Goal: Check status: Check status

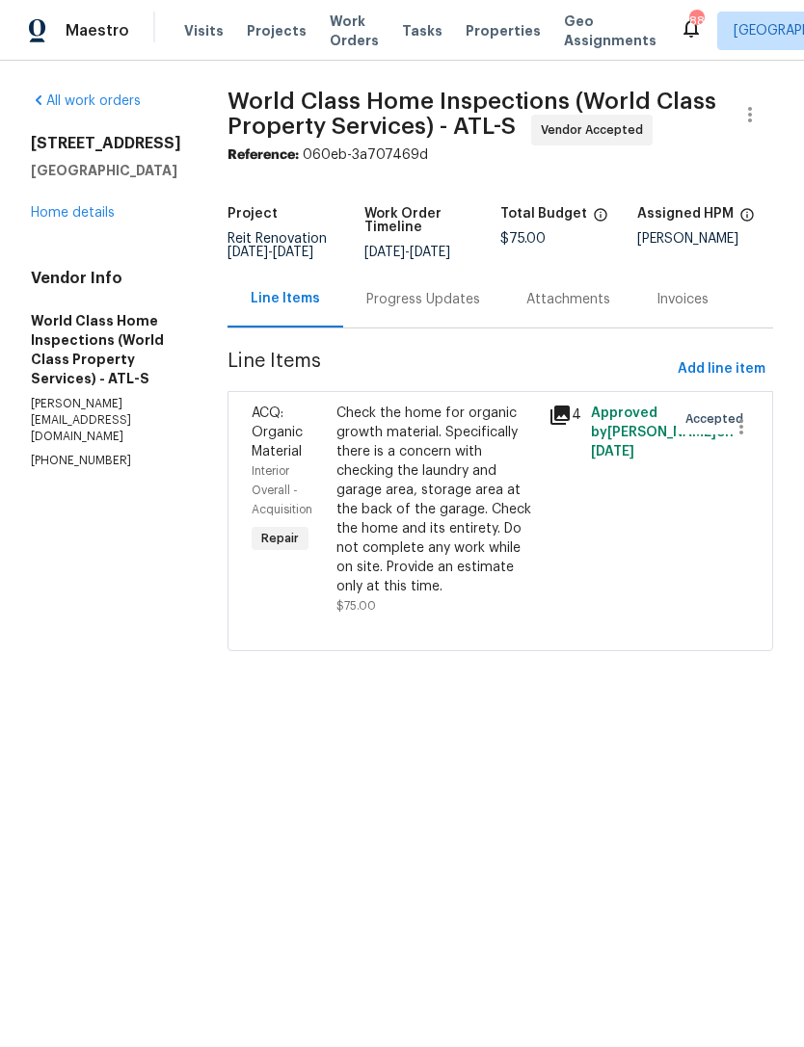
click at [68, 216] on link "Home details" at bounding box center [73, 212] width 84 height 13
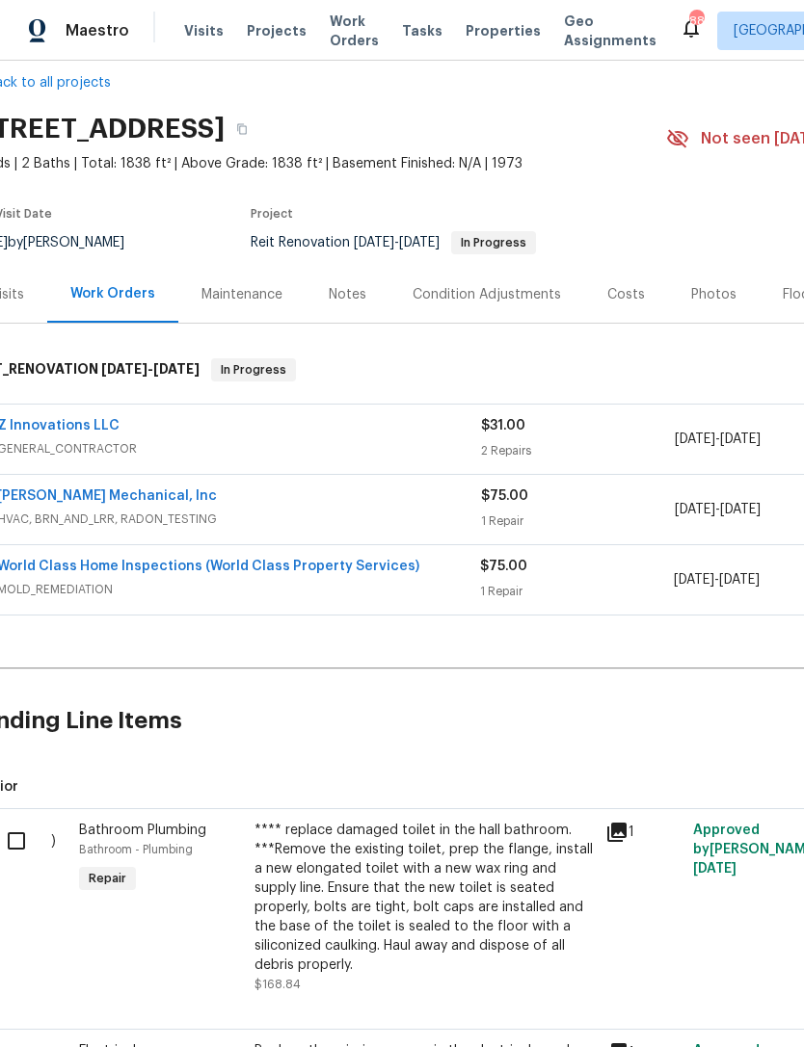
scroll to position [34, 9]
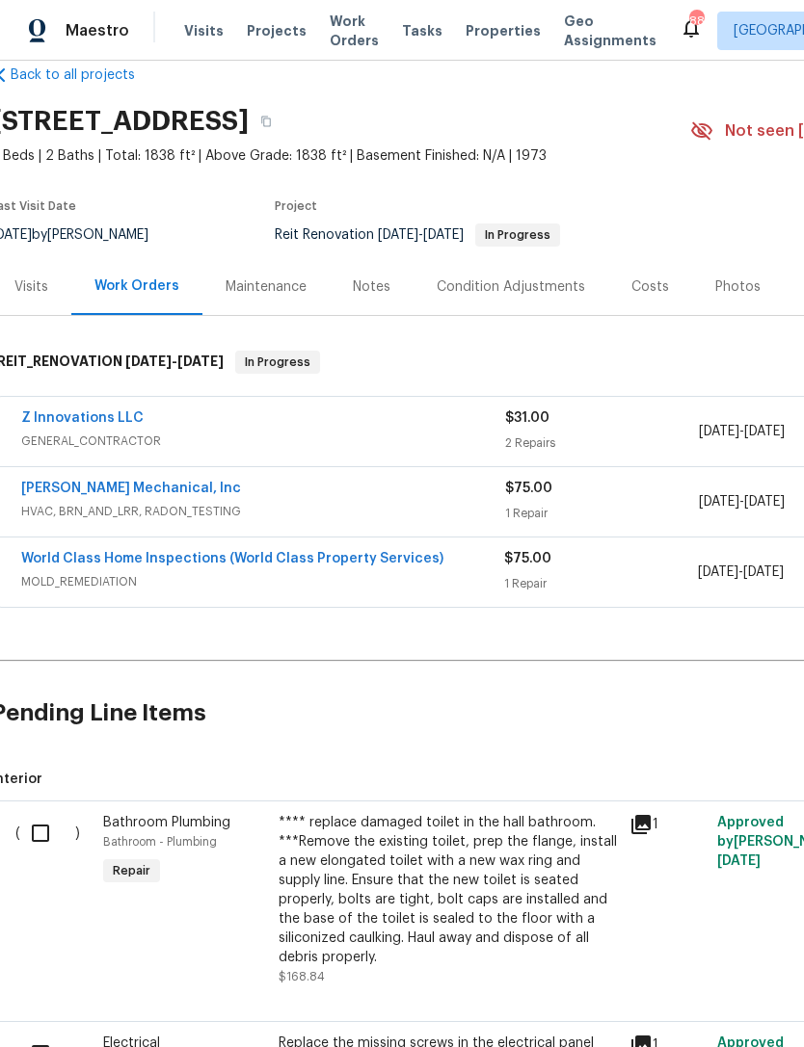
click at [105, 414] on link "Z Innovations LLC" at bounding box center [82, 417] width 122 height 13
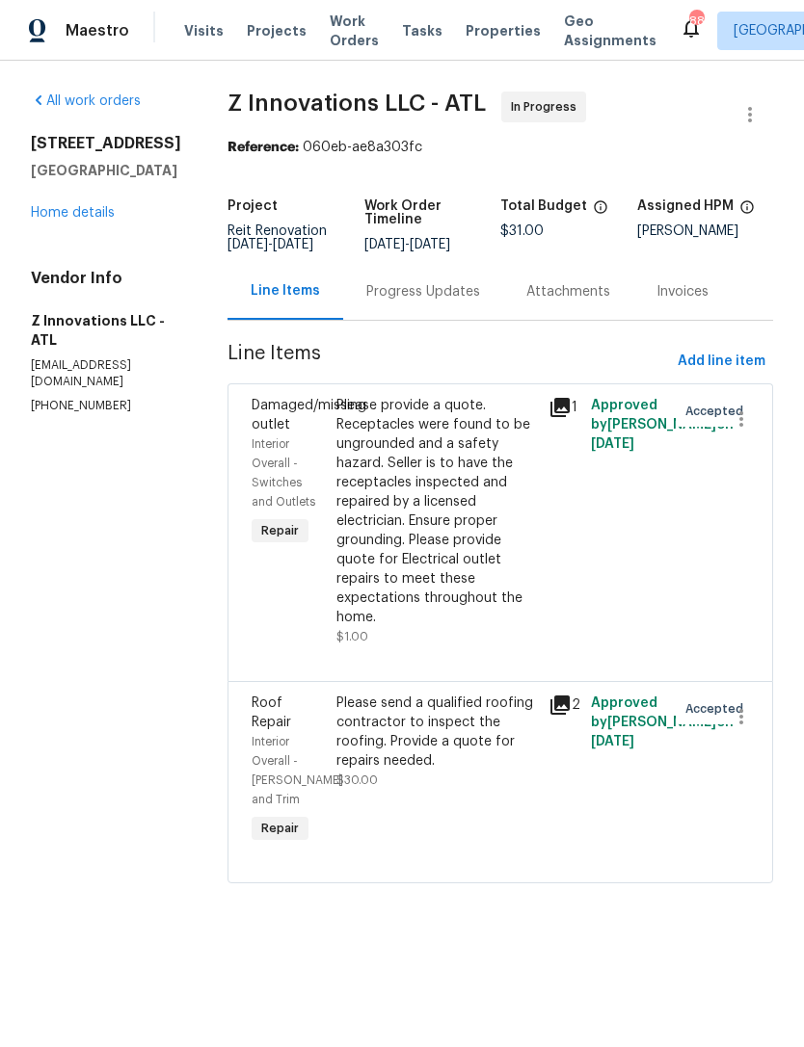
click at [433, 302] on div "Progress Updates" at bounding box center [423, 291] width 114 height 19
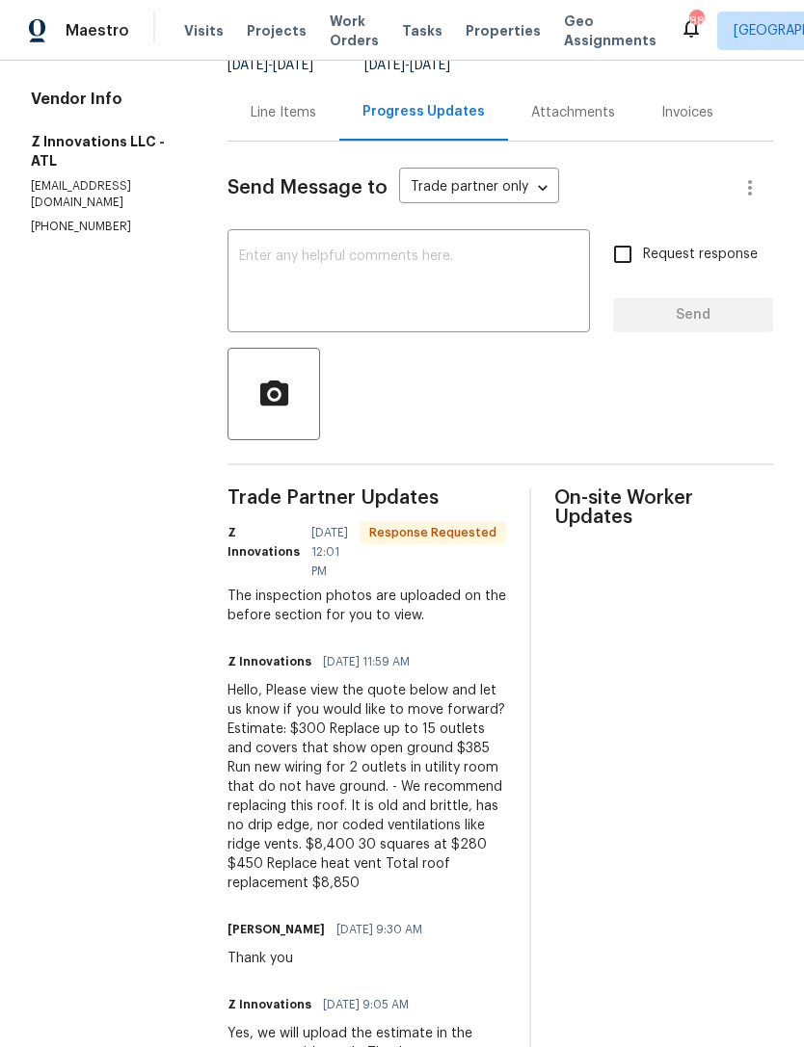
scroll to position [180, 0]
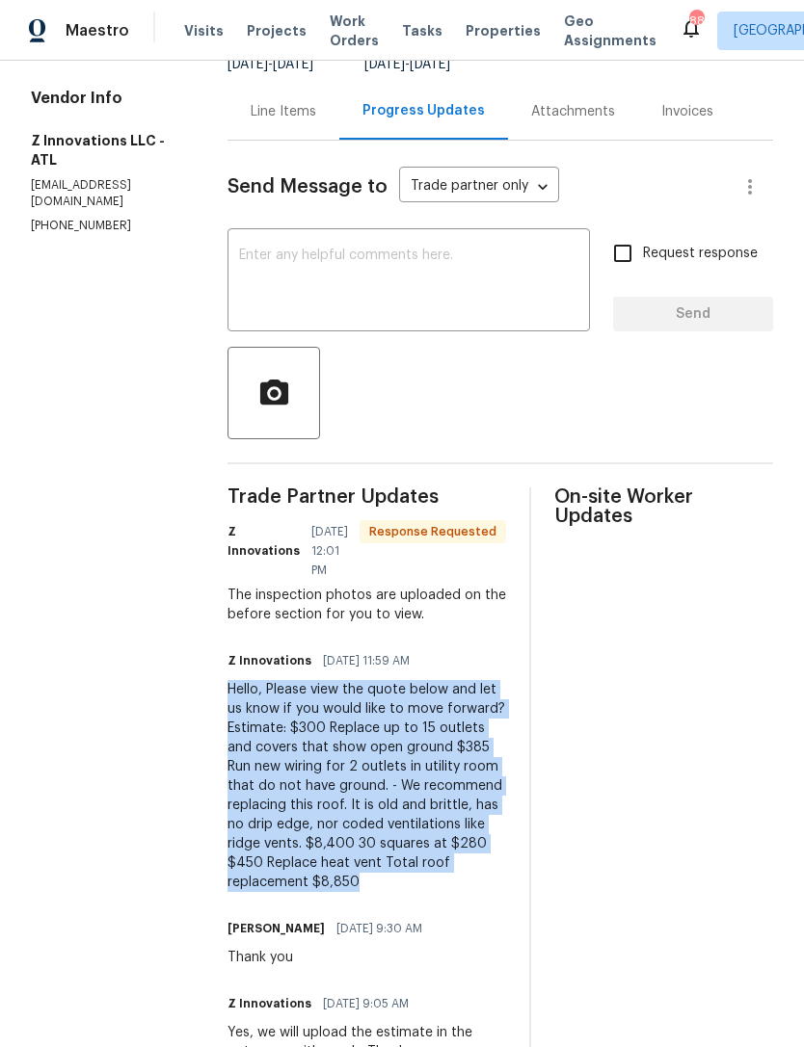
copy div "Hello, Please view the quote below and let us know if you would like to move fo…"
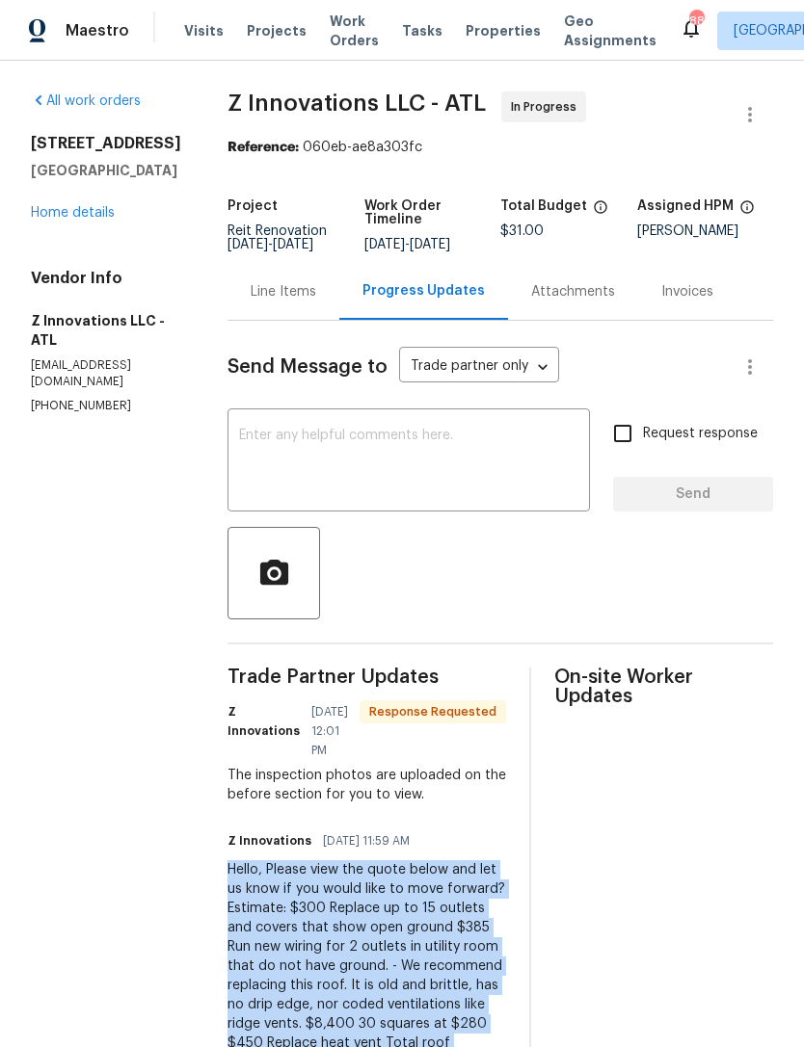
scroll to position [0, 0]
click at [85, 212] on link "Home details" at bounding box center [73, 212] width 84 height 13
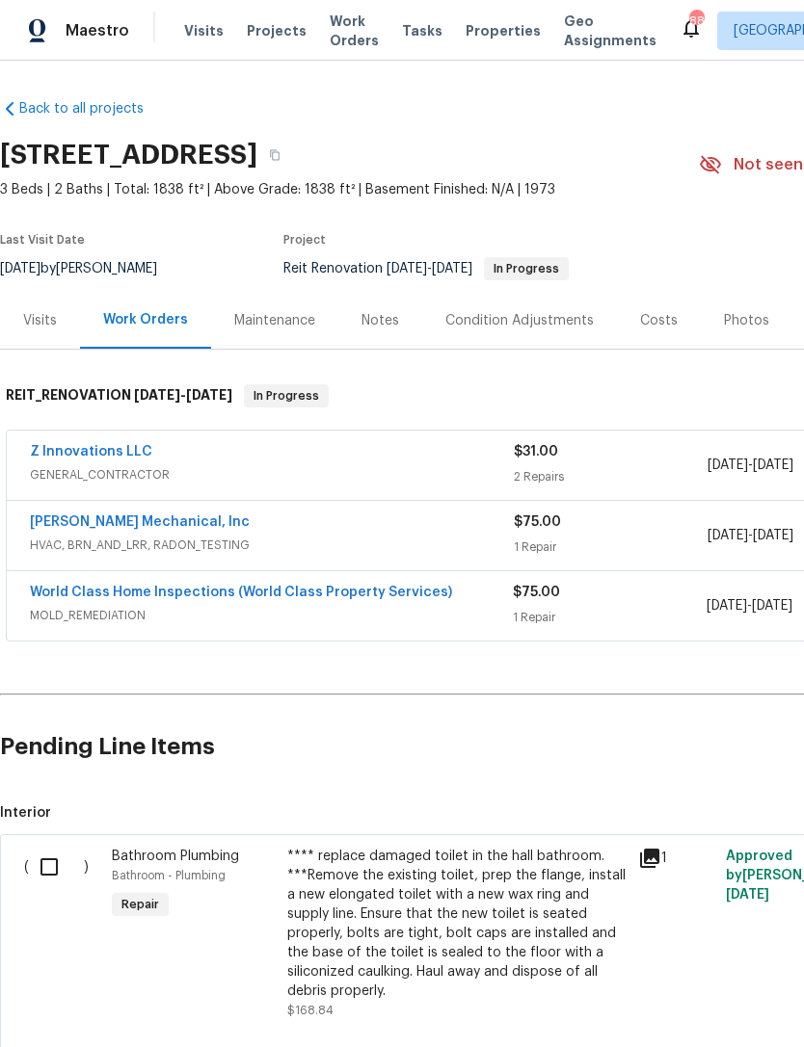
click at [158, 517] on link "[PERSON_NAME] Mechanical, Inc" at bounding box center [140, 522] width 220 height 13
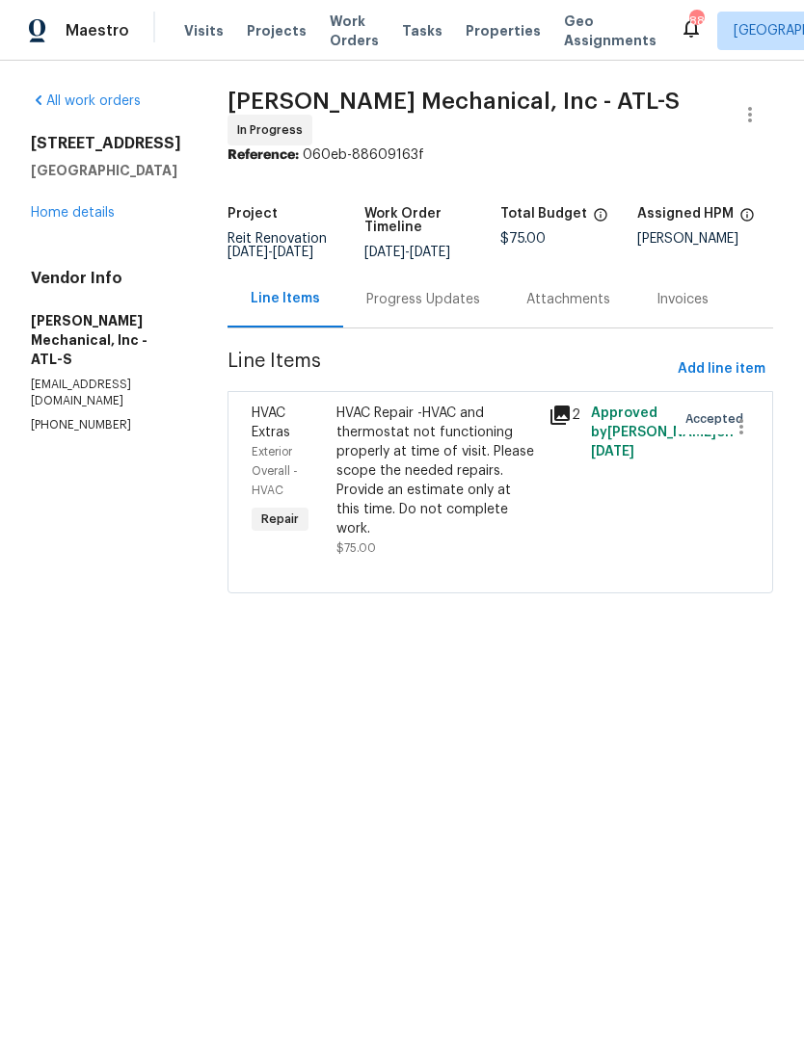
click at [450, 307] on div "Progress Updates" at bounding box center [423, 299] width 114 height 19
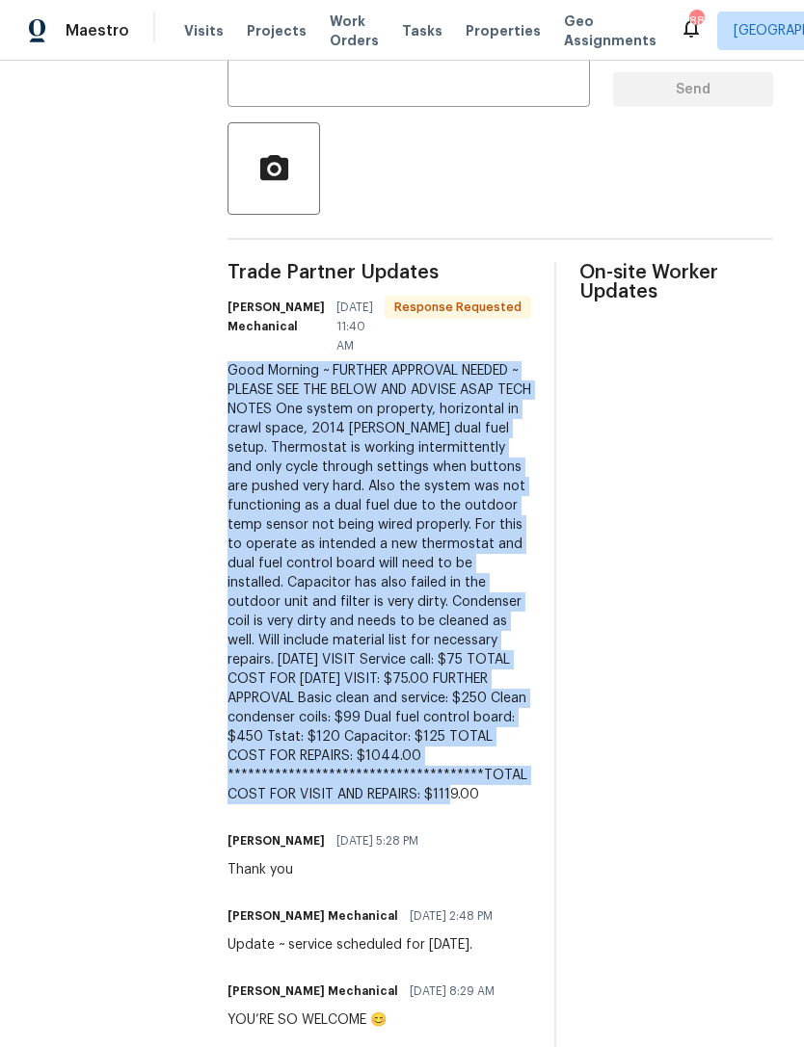
scroll to position [410, 0]
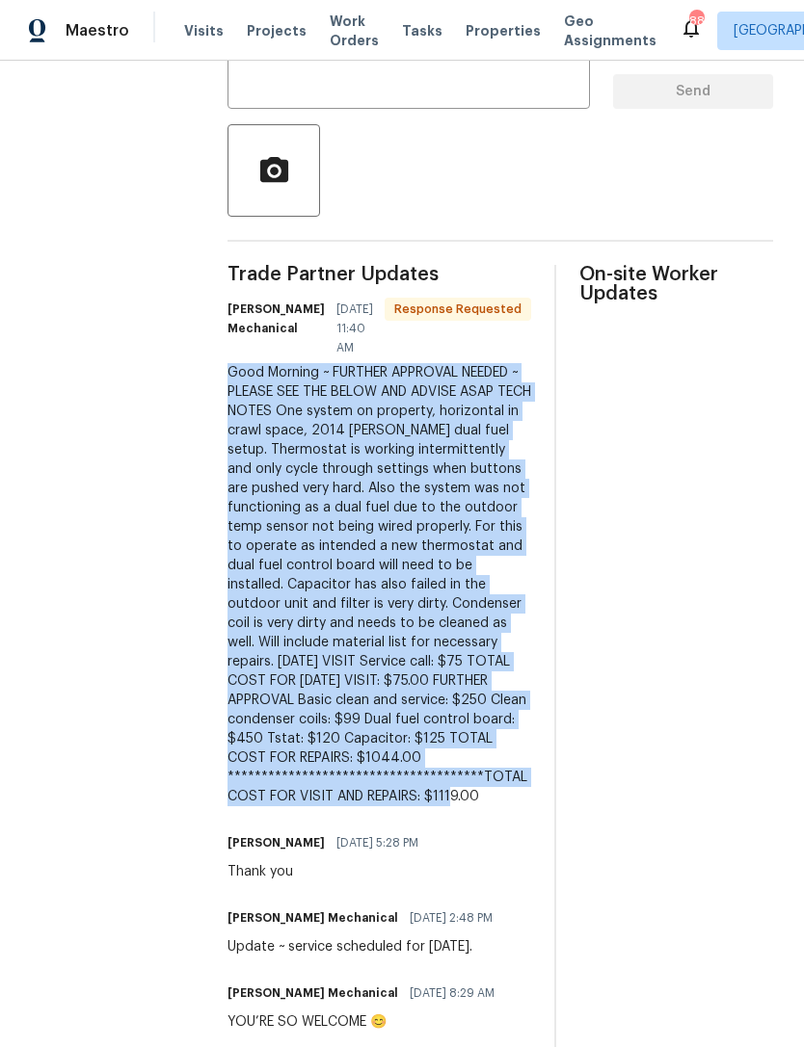
copy div "**********"
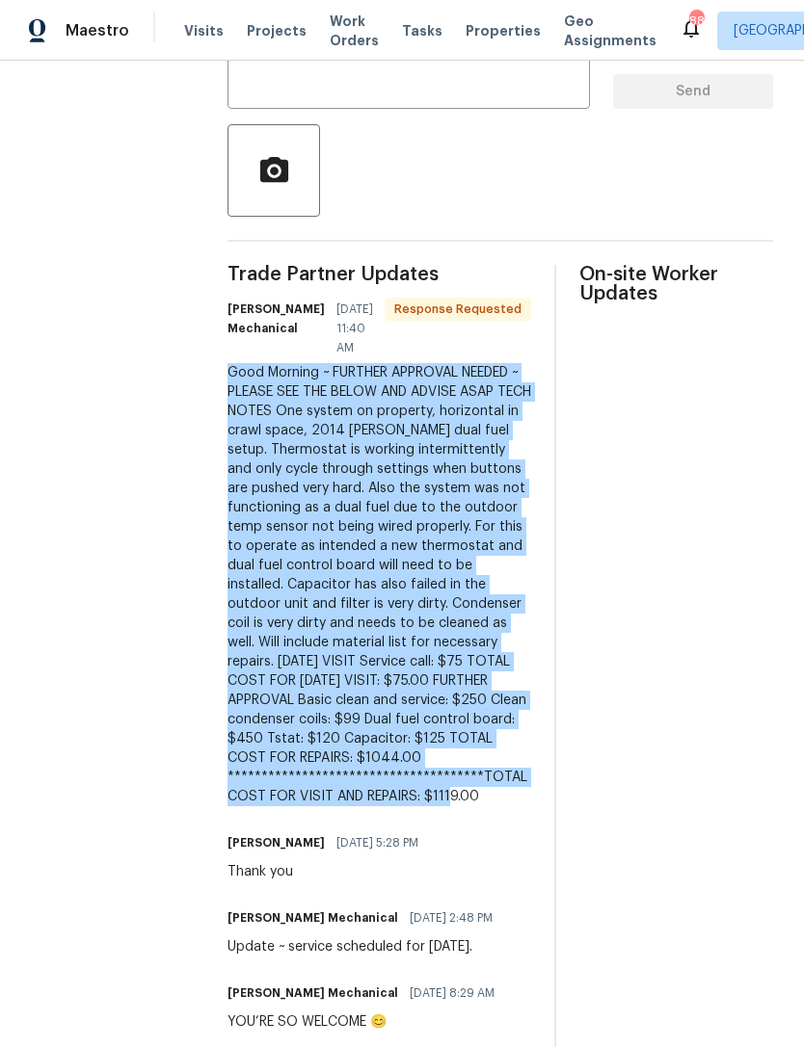
scroll to position [342, 0]
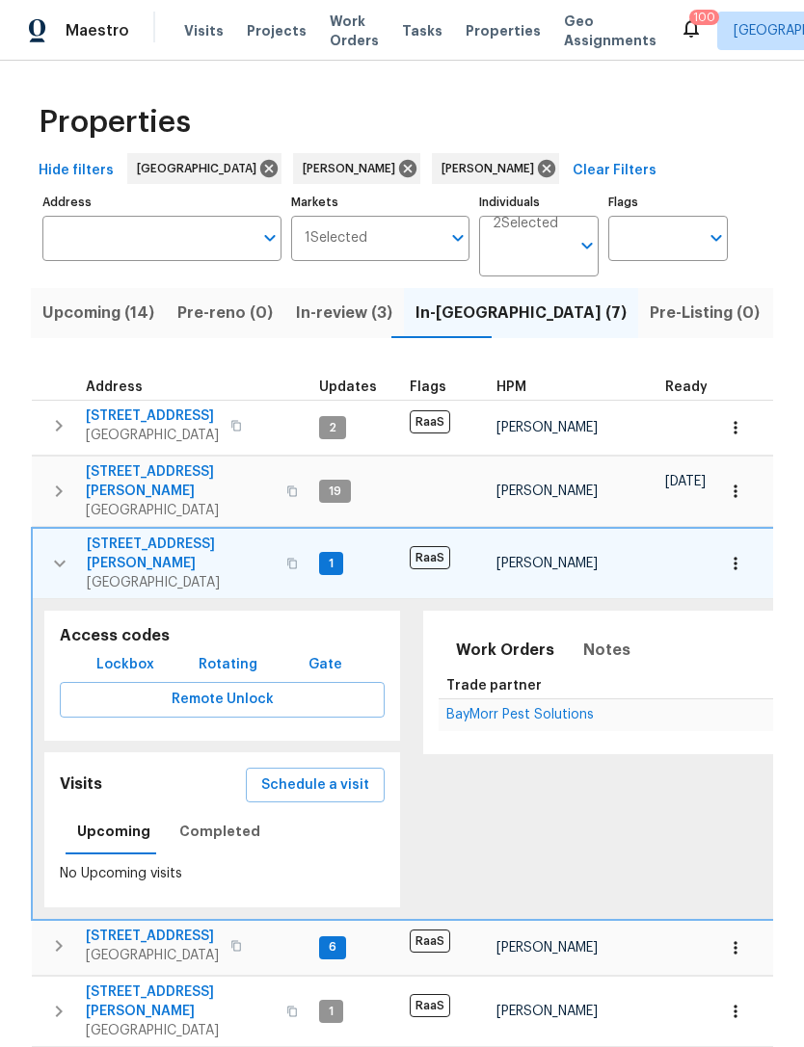
click at [54, 552] on icon "button" at bounding box center [59, 563] width 23 height 23
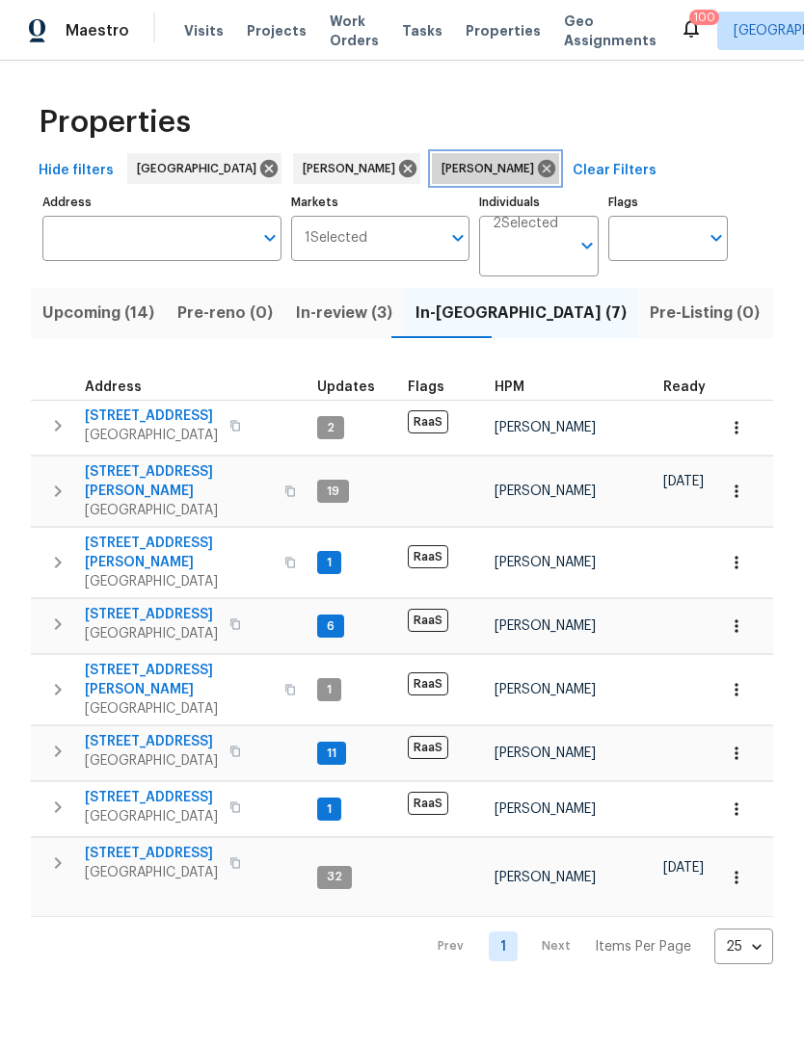
click at [536, 176] on icon at bounding box center [546, 168] width 21 height 21
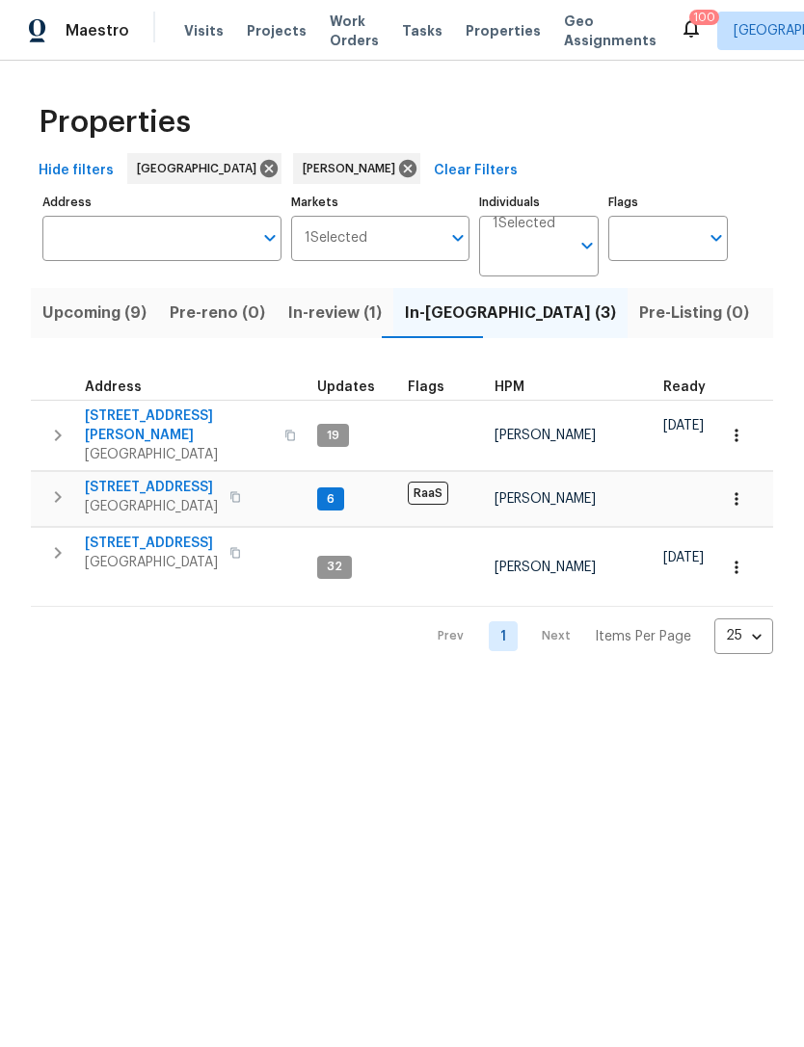
click at [62, 431] on icon "button" at bounding box center [57, 435] width 23 height 23
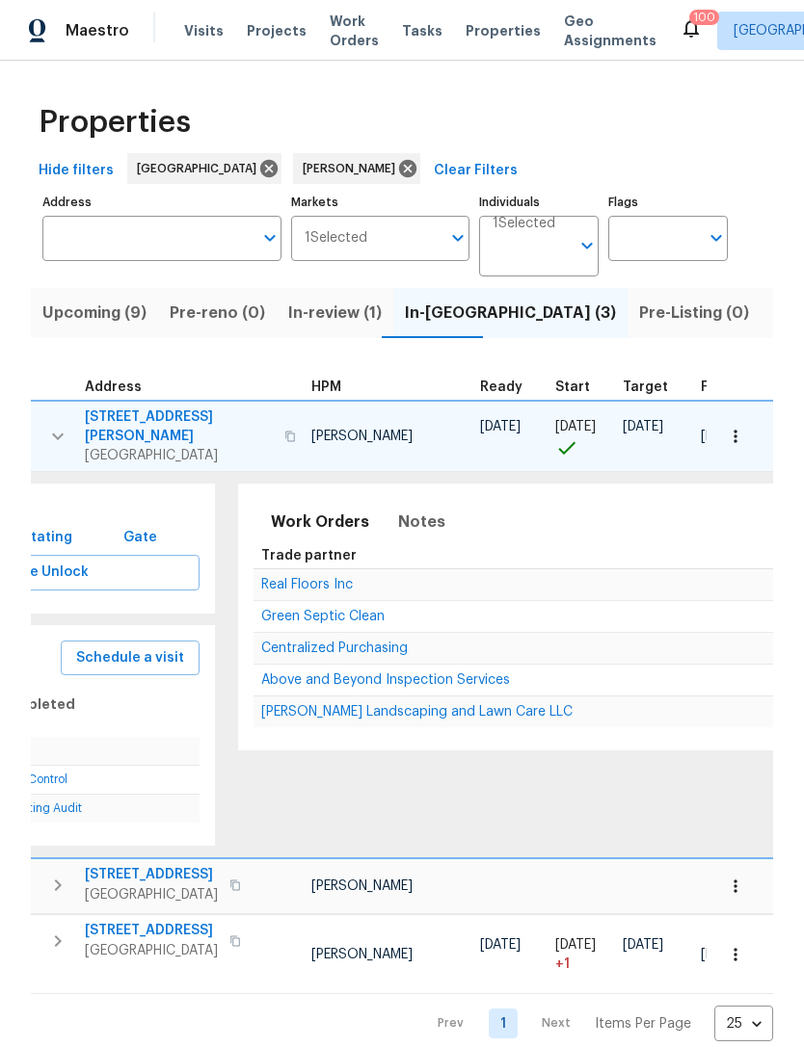
scroll to position [0, 175]
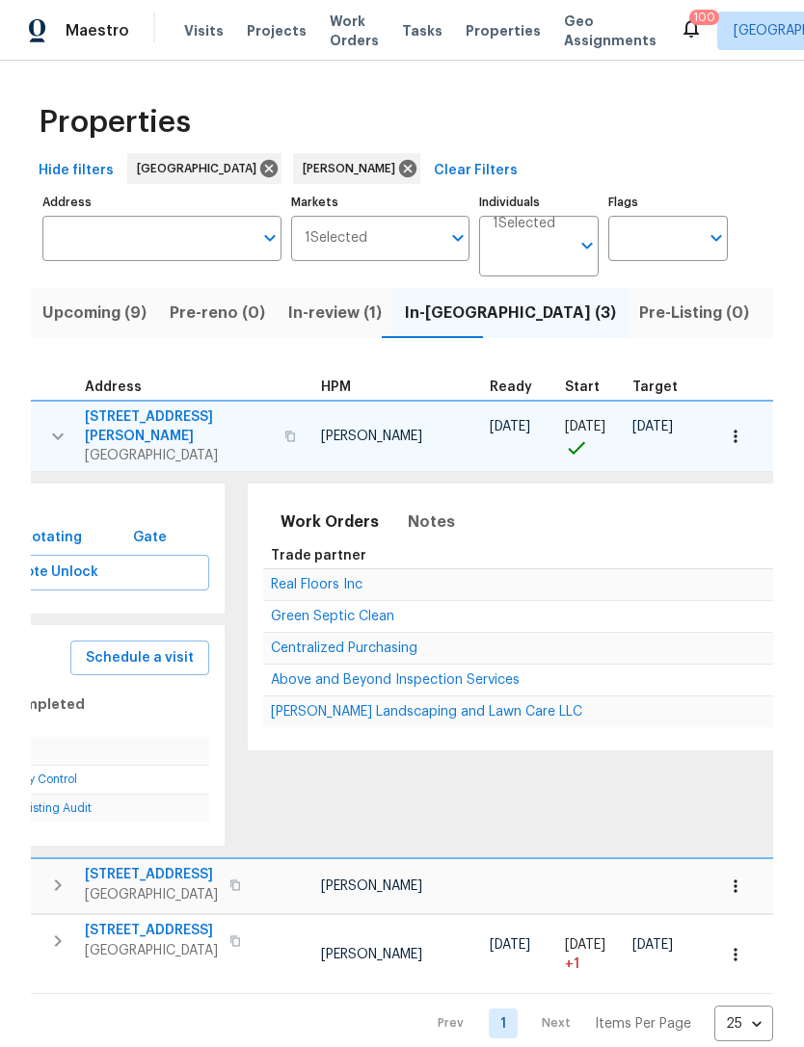
click at [304, 578] on span "Real Floors Inc" at bounding box center [317, 584] width 92 height 13
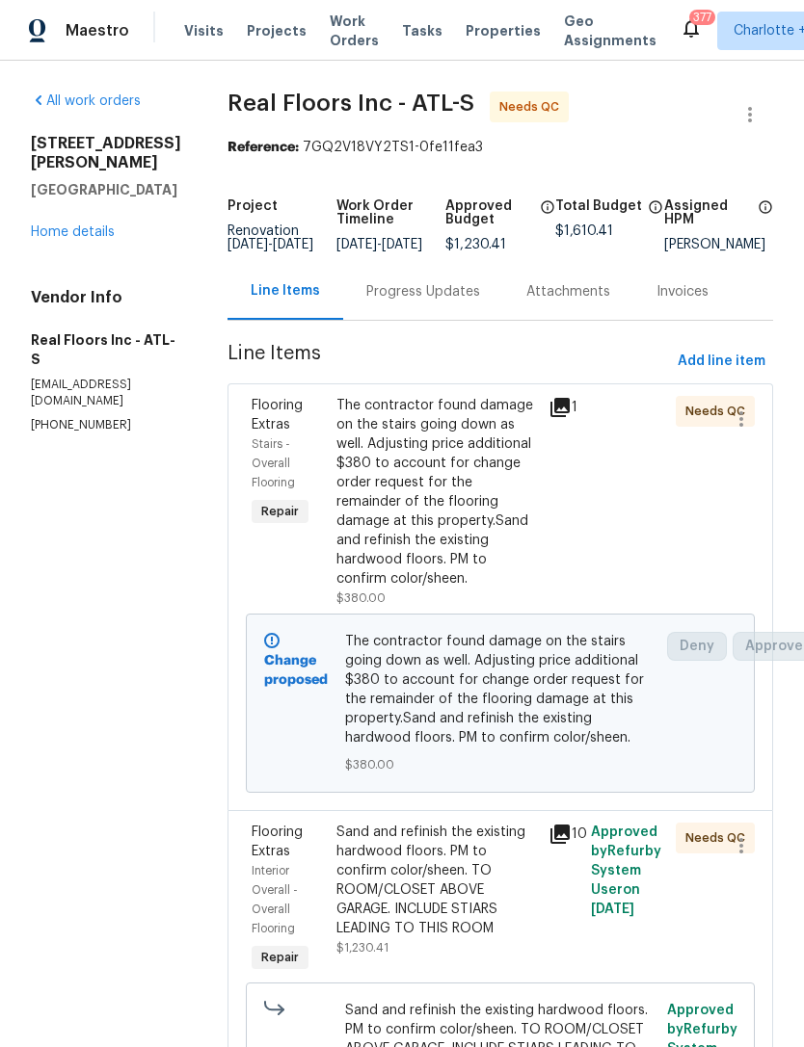
click at [487, 878] on div "Sand and refinish the existing hardwood floors. PM to confirm color/sheen. TO R…" at bounding box center [436, 881] width 200 height 116
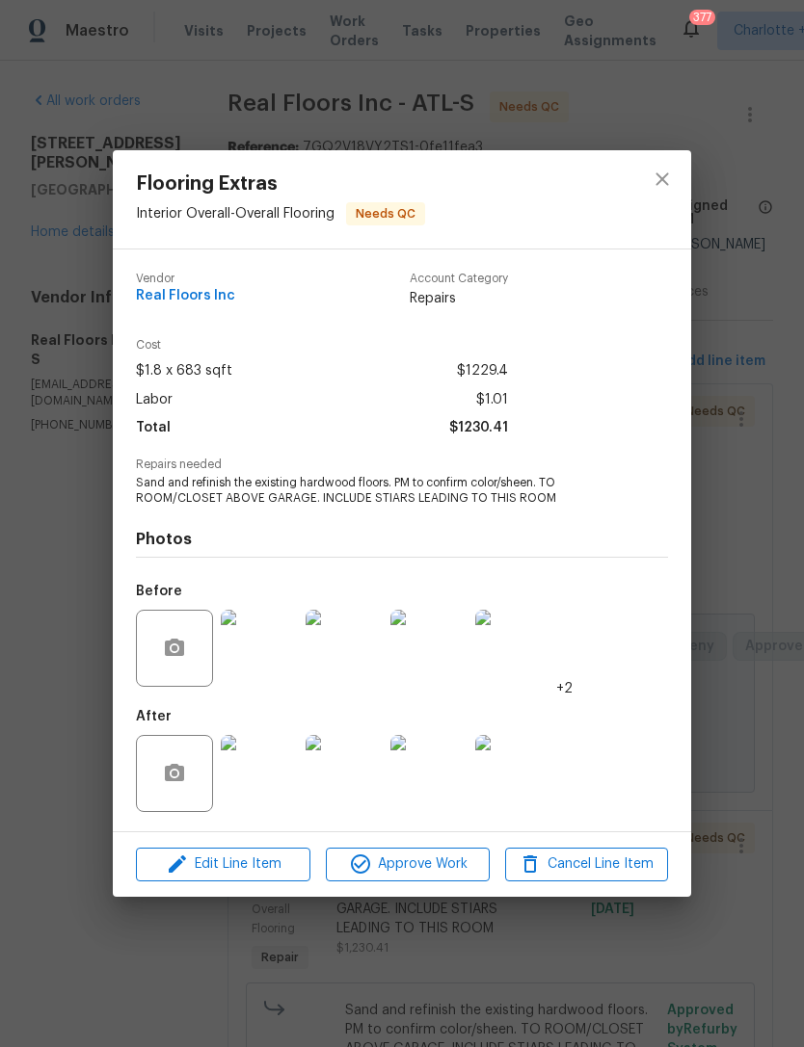
click at [258, 793] on img at bounding box center [259, 773] width 77 height 77
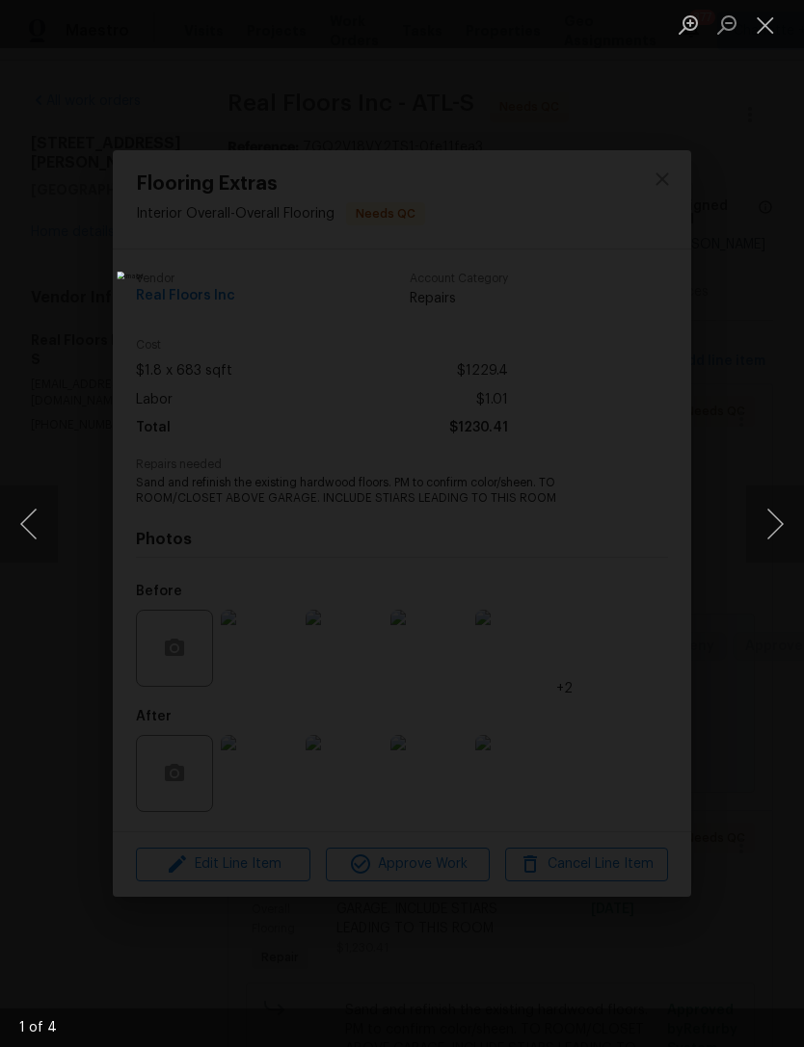
click at [774, 523] on button "Next image" at bounding box center [775, 524] width 58 height 77
click at [738, 534] on div "Lightbox" at bounding box center [402, 523] width 804 height 1047
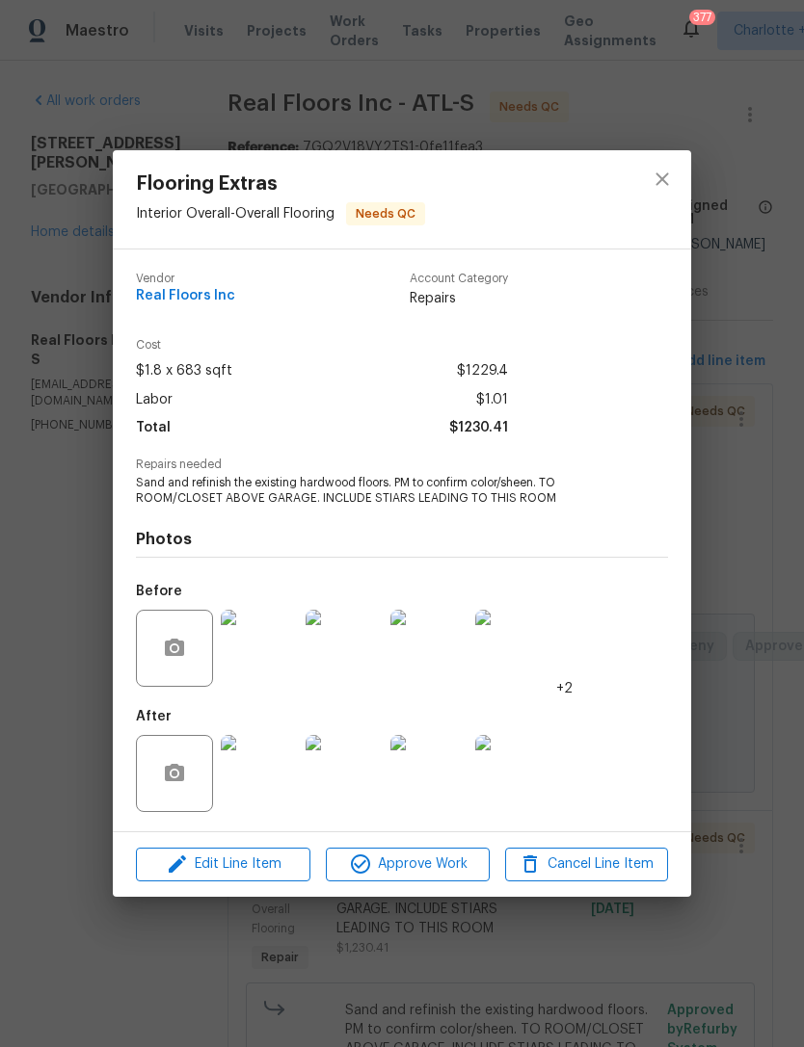
click at [569, 767] on div "After" at bounding box center [402, 761] width 532 height 125
click at [431, 778] on img at bounding box center [428, 773] width 77 height 77
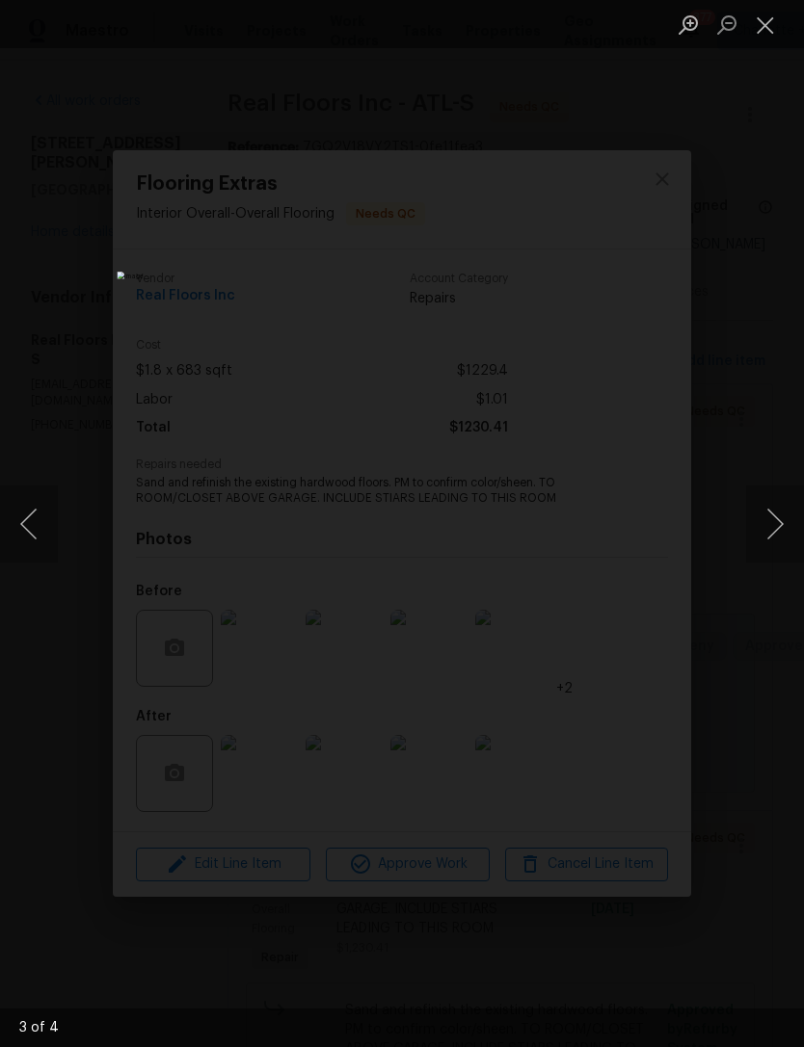
click at [717, 522] on div "Lightbox" at bounding box center [402, 523] width 804 height 1047
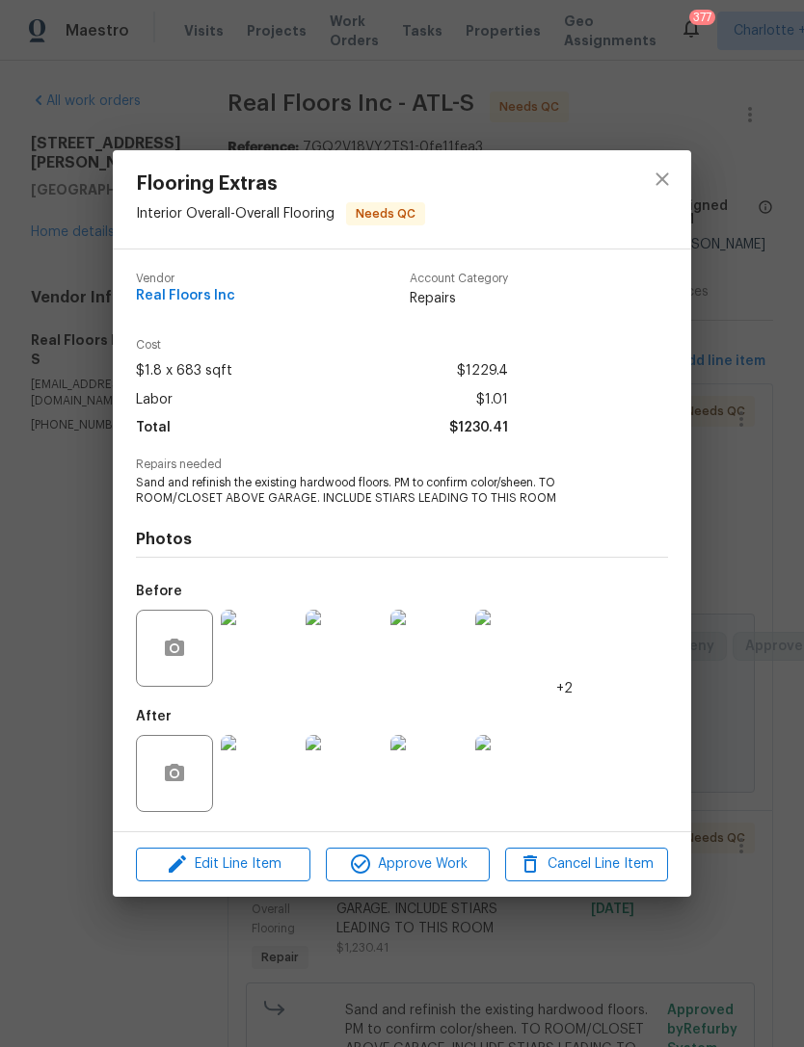
click at [511, 769] on img at bounding box center [513, 773] width 77 height 77
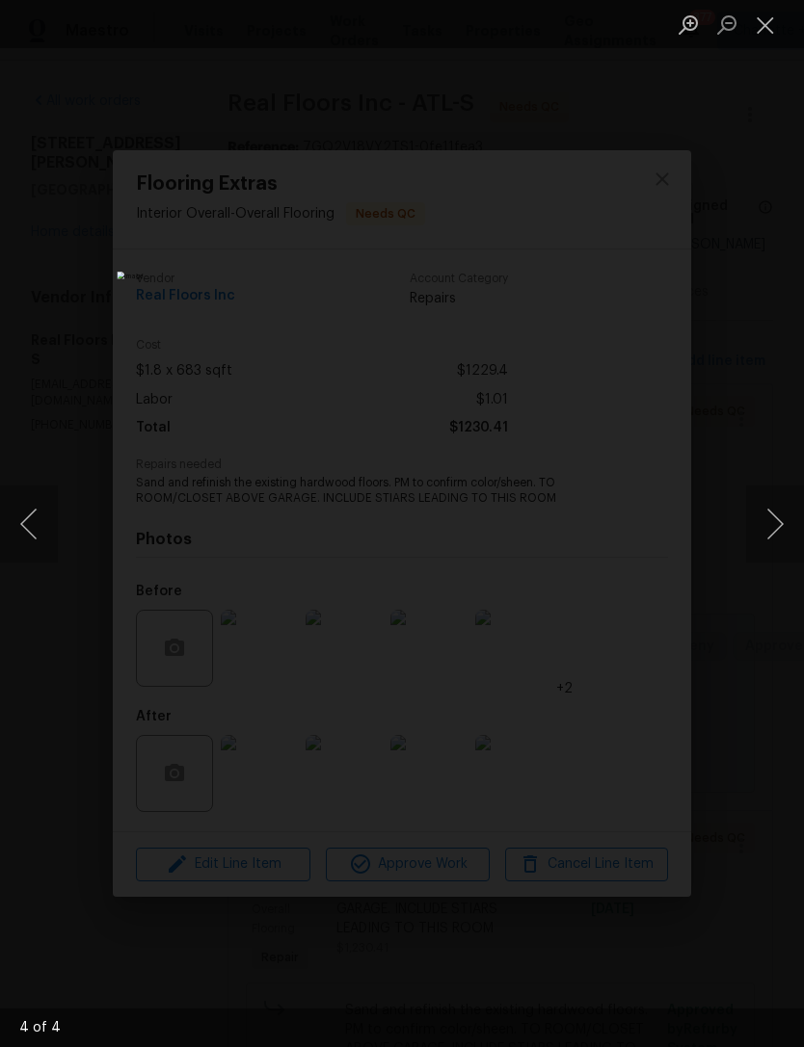
click at [764, 531] on button "Next image" at bounding box center [775, 524] width 58 height 77
click at [759, 537] on button "Next image" at bounding box center [775, 524] width 58 height 77
click at [760, 528] on button "Next image" at bounding box center [775, 524] width 58 height 77
click at [754, 523] on button "Next image" at bounding box center [775, 524] width 58 height 77
click at [746, 526] on button "Next image" at bounding box center [775, 524] width 58 height 77
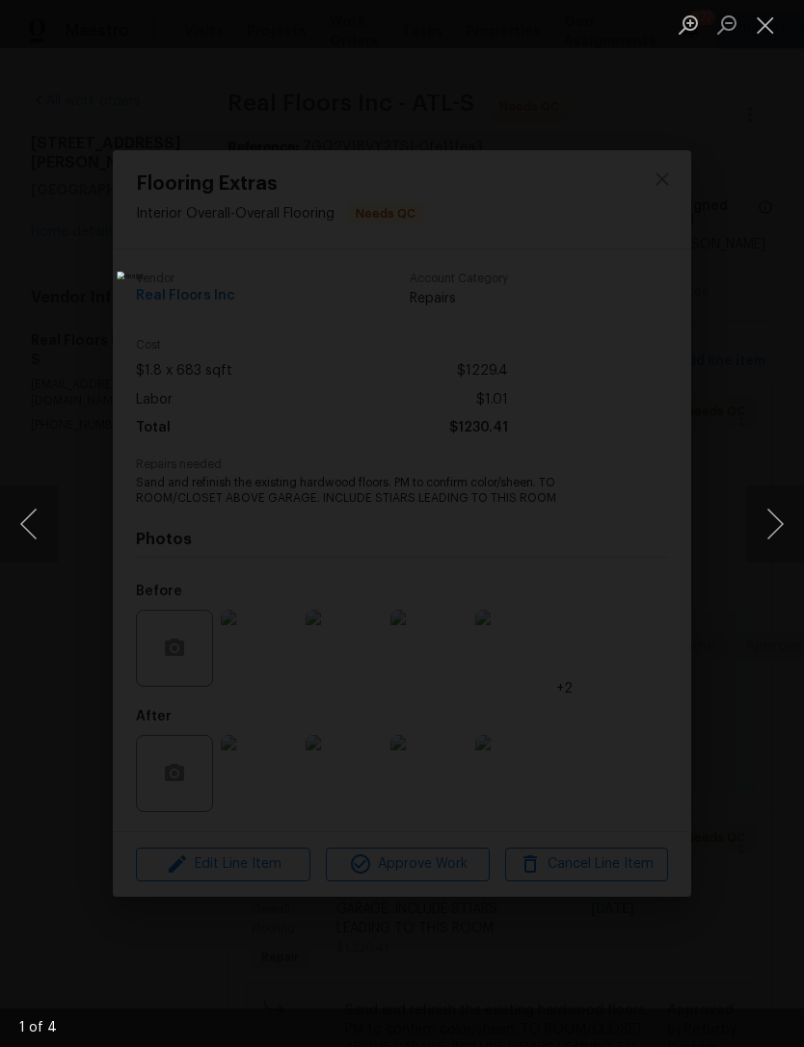
click at [771, 30] on button "Close lightbox" at bounding box center [765, 25] width 39 height 34
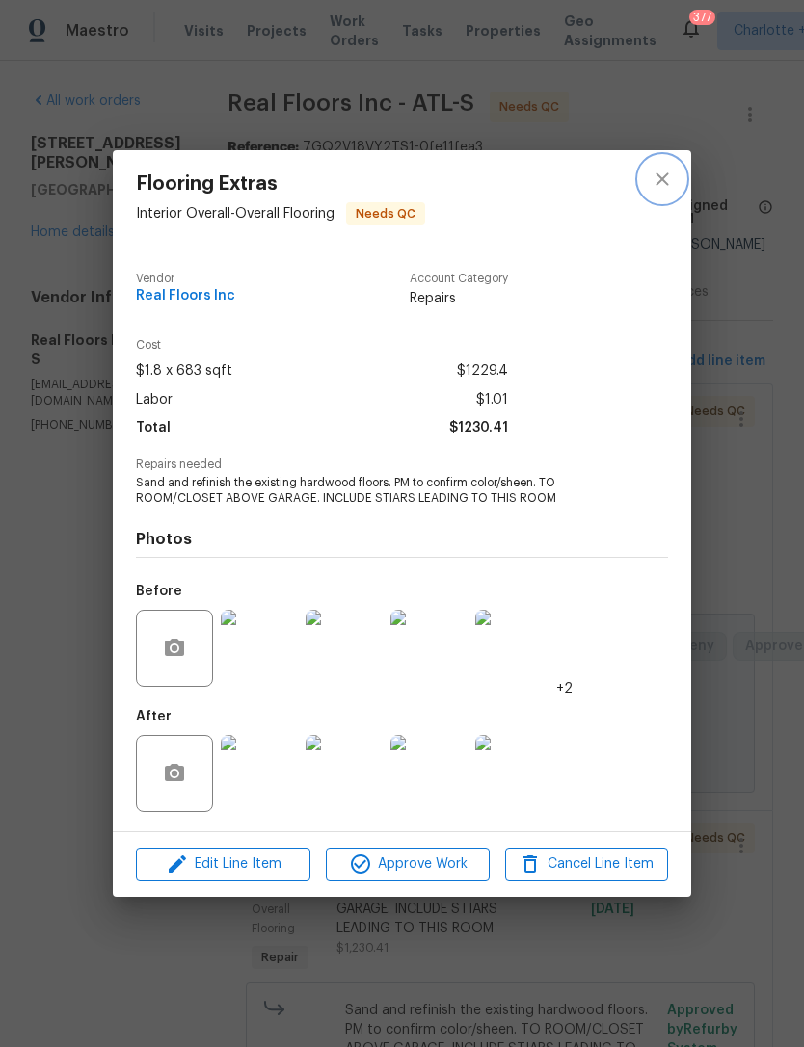
click at [649, 184] on button "close" at bounding box center [662, 179] width 46 height 46
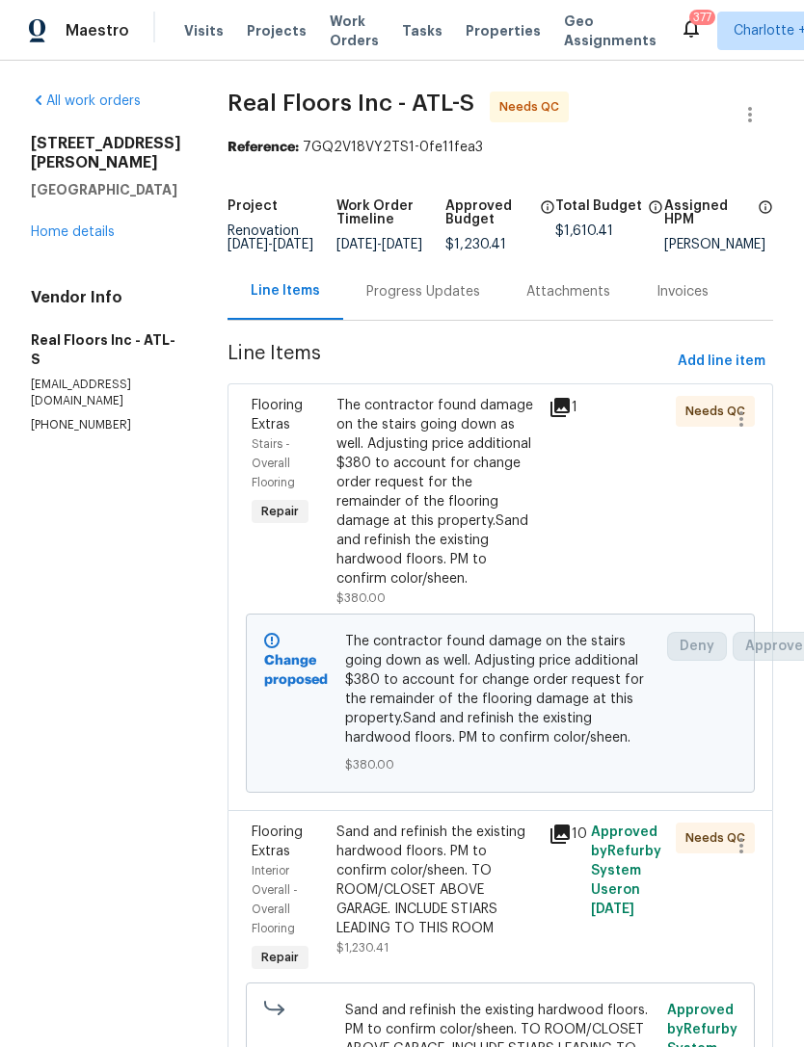
click at [83, 225] on link "Home details" at bounding box center [73, 231] width 84 height 13
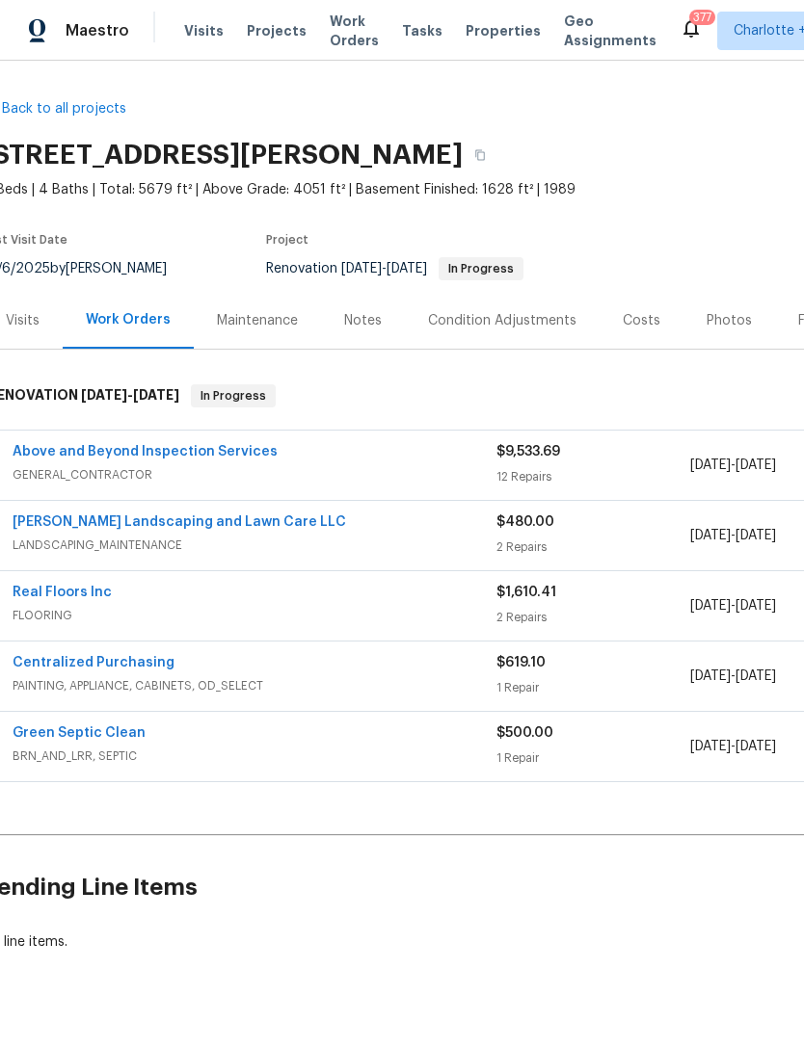
scroll to position [0, 25]
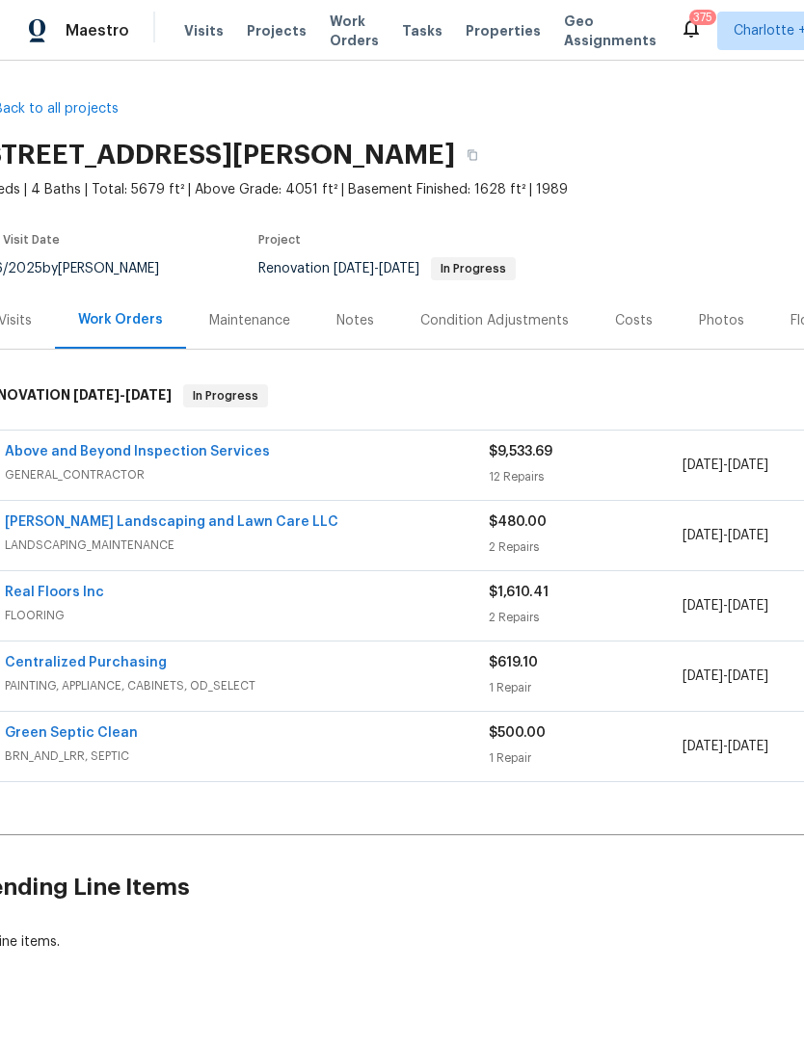
click at [145, 456] on link "Above and Beyond Inspection Services" at bounding box center [137, 451] width 265 height 13
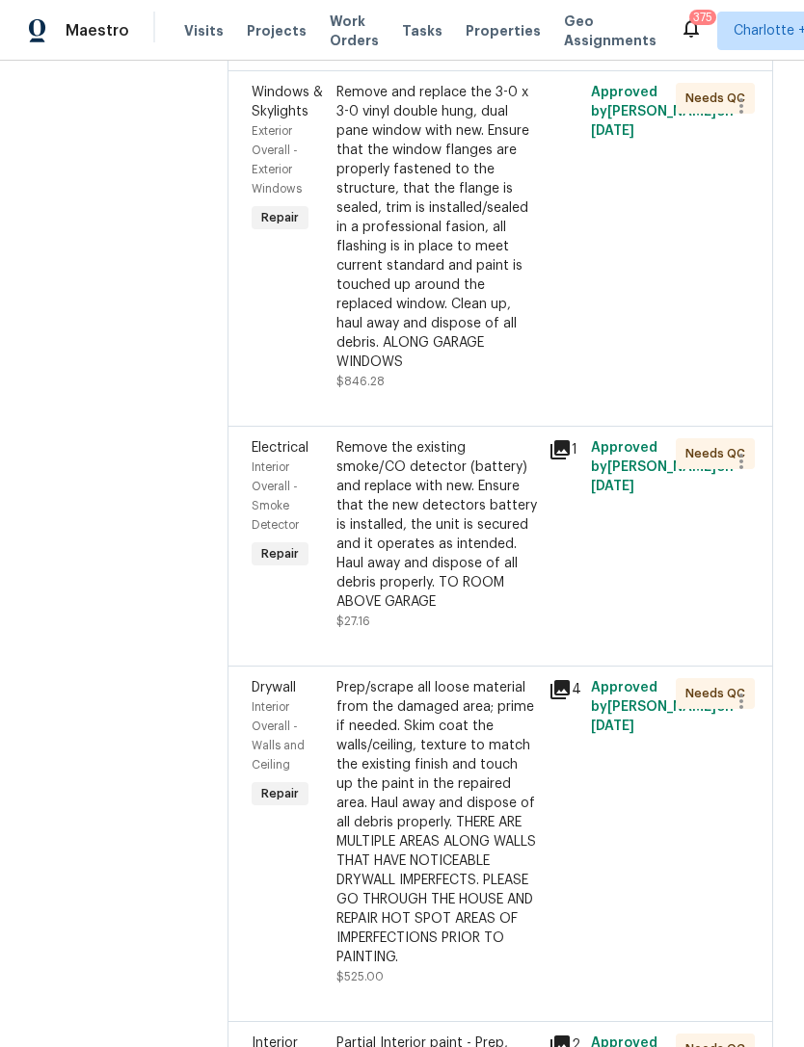
scroll to position [1309, 0]
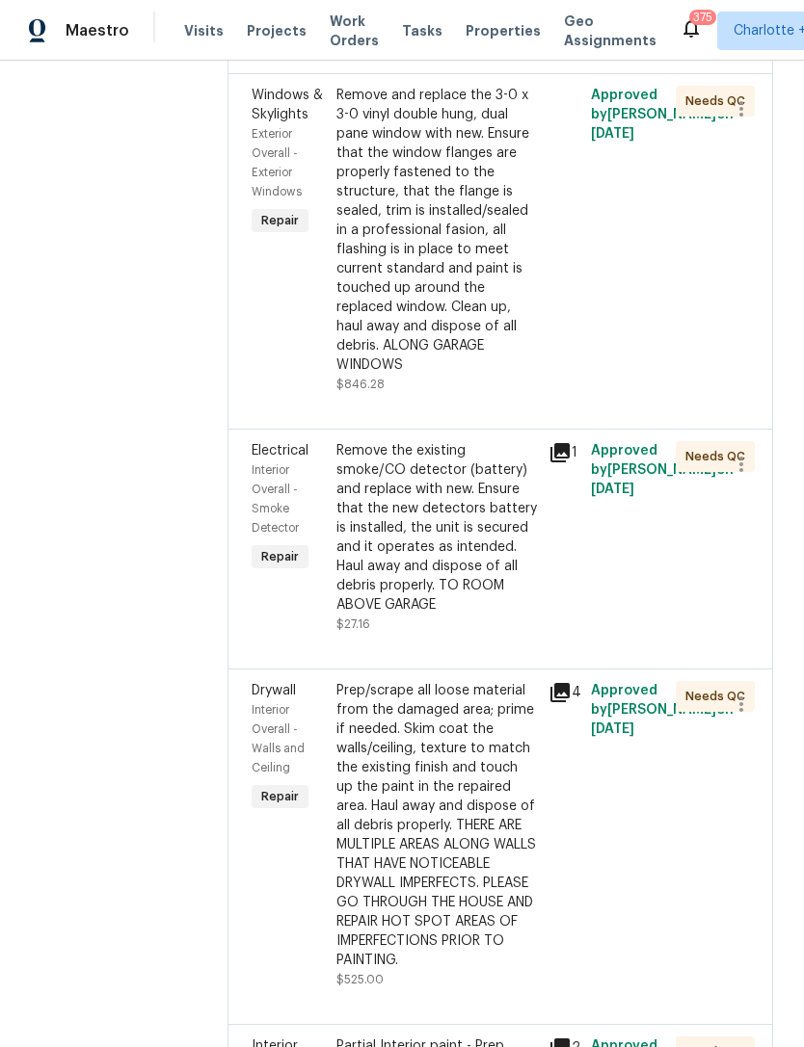
click at [517, 375] on div "Remove and replace the 3-0 x 3-0 vinyl double hung, dual pane window with new. …" at bounding box center [436, 230] width 200 height 289
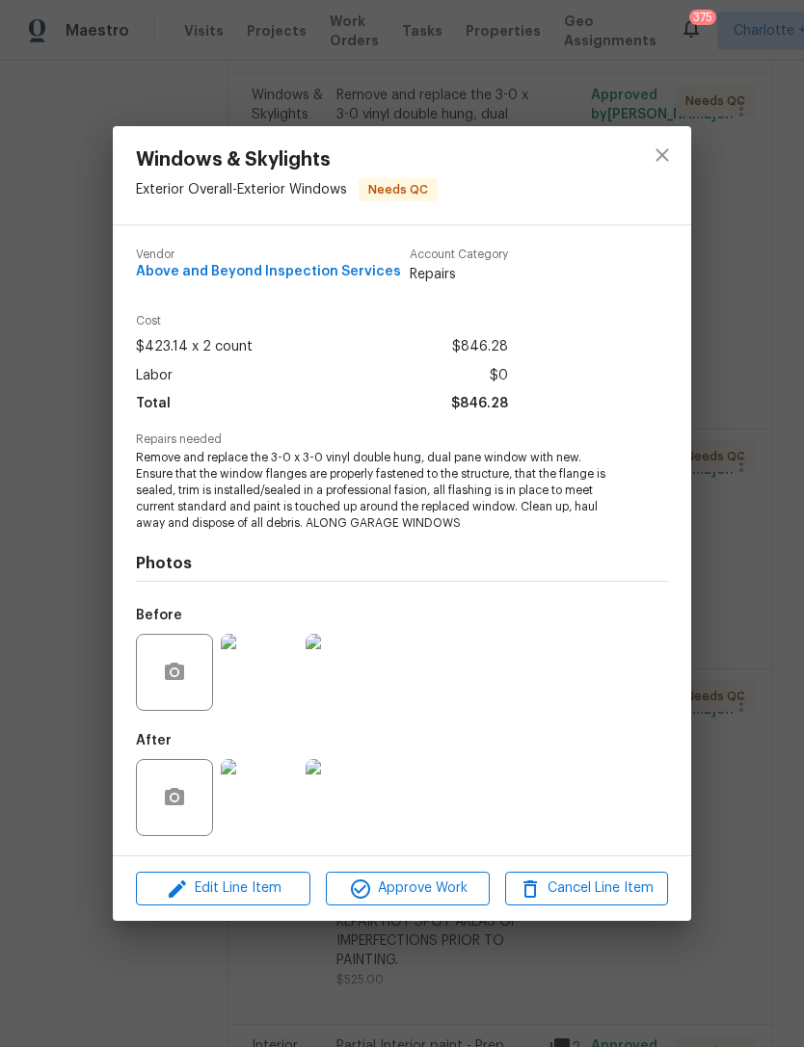
click at [782, 395] on div "Windows & Skylights Exterior Overall - Exterior Windows Needs QC Vendor Above a…" at bounding box center [402, 523] width 804 height 1047
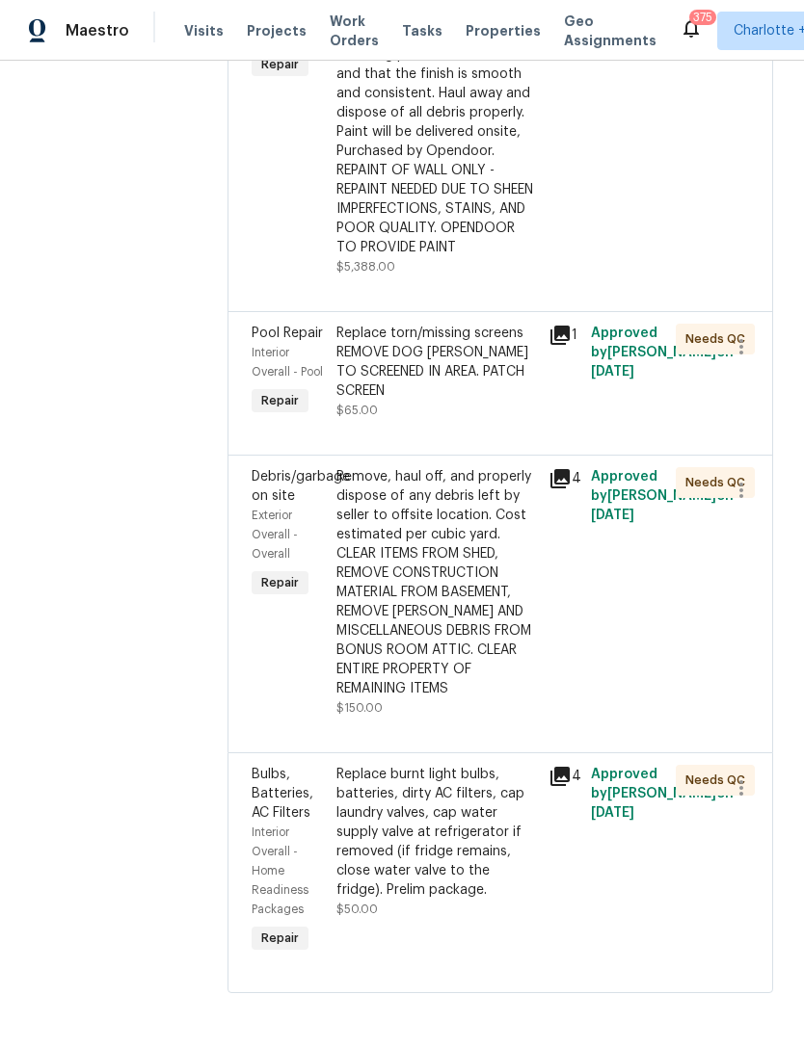
scroll to position [4034, 0]
click at [531, 324] on div "Replace torn/missing screens REMOVE DOG FOOR TO SCREENED IN AREA. PATCH SCREEN …" at bounding box center [436, 372] width 200 height 96
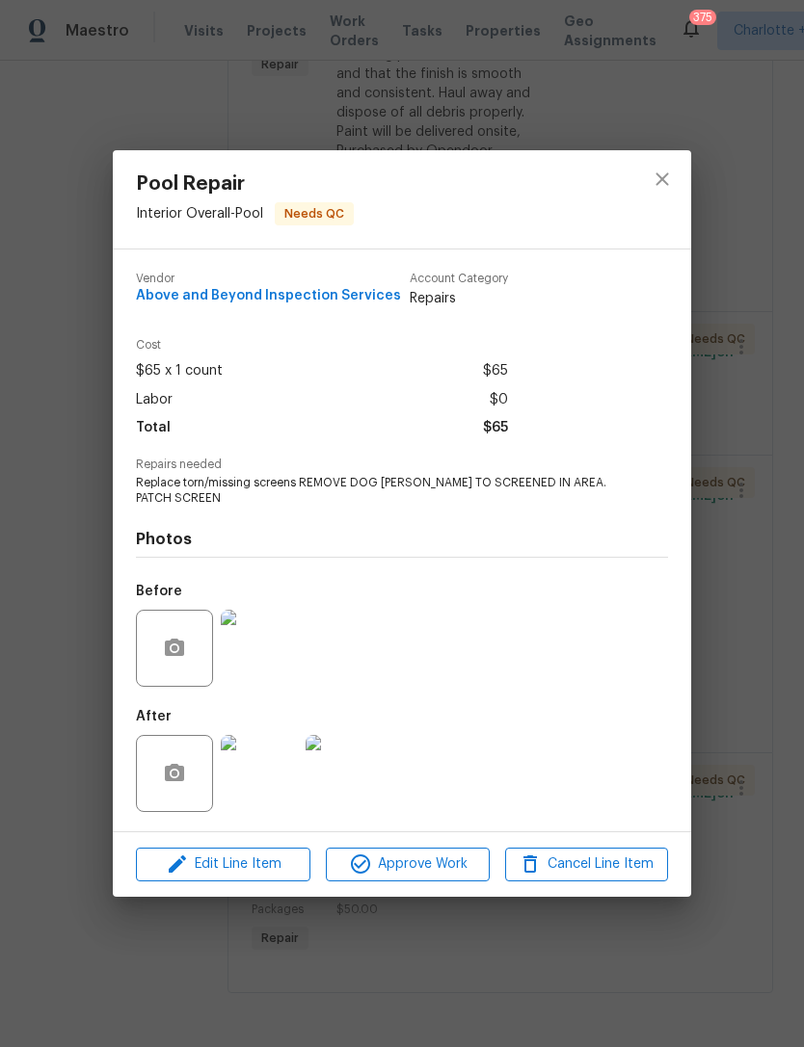
click at [269, 779] on img at bounding box center [259, 773] width 77 height 77
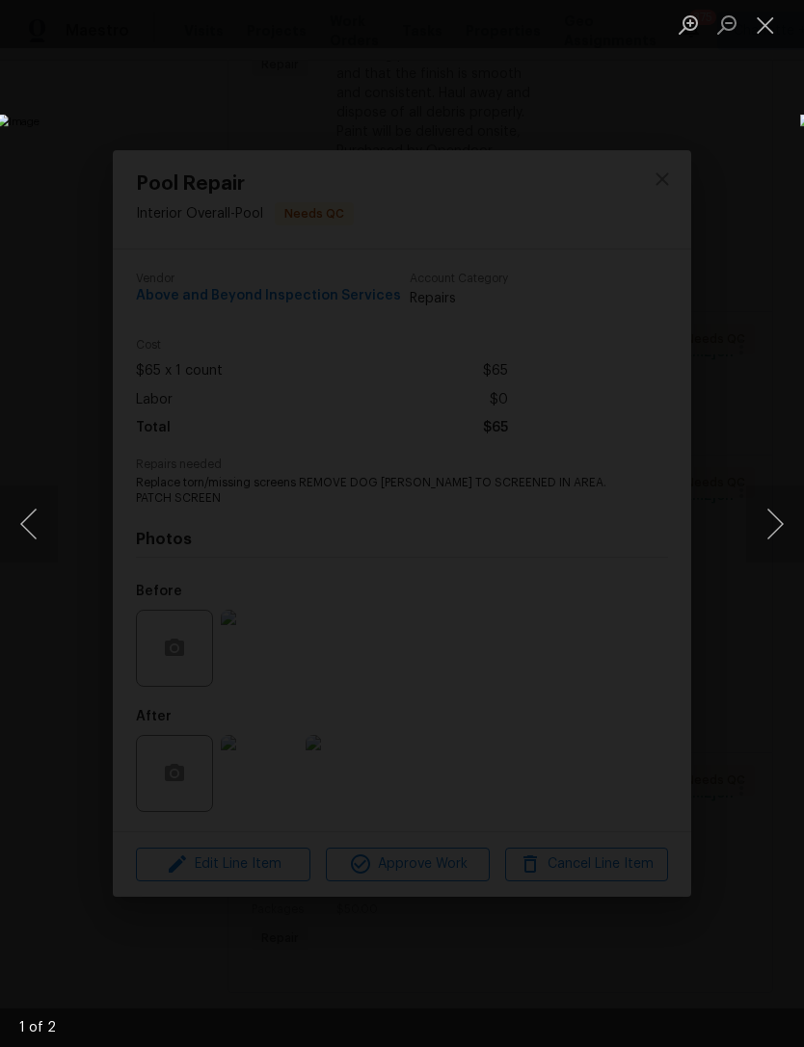
click at [771, 526] on button "Next image" at bounding box center [775, 524] width 58 height 77
click at [766, 534] on button "Next image" at bounding box center [775, 524] width 58 height 77
click at [764, 538] on button "Next image" at bounding box center [775, 524] width 58 height 77
click at [750, 39] on button "Close lightbox" at bounding box center [765, 25] width 39 height 34
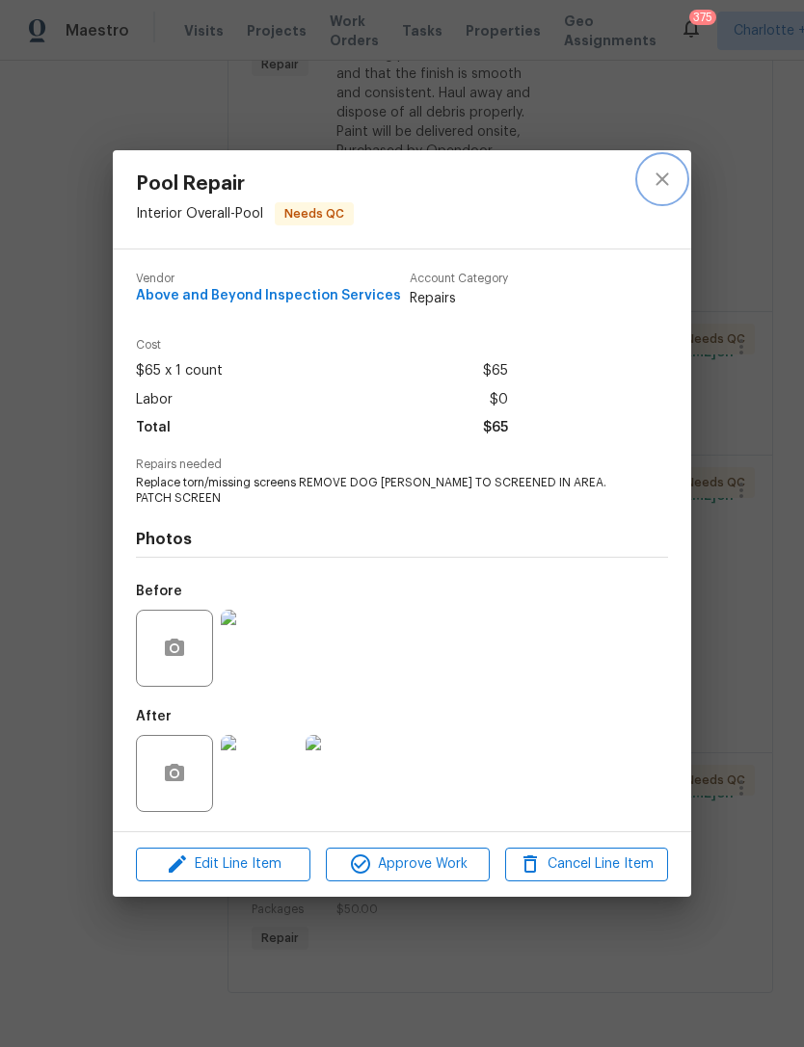
click at [668, 163] on button "close" at bounding box center [662, 179] width 46 height 46
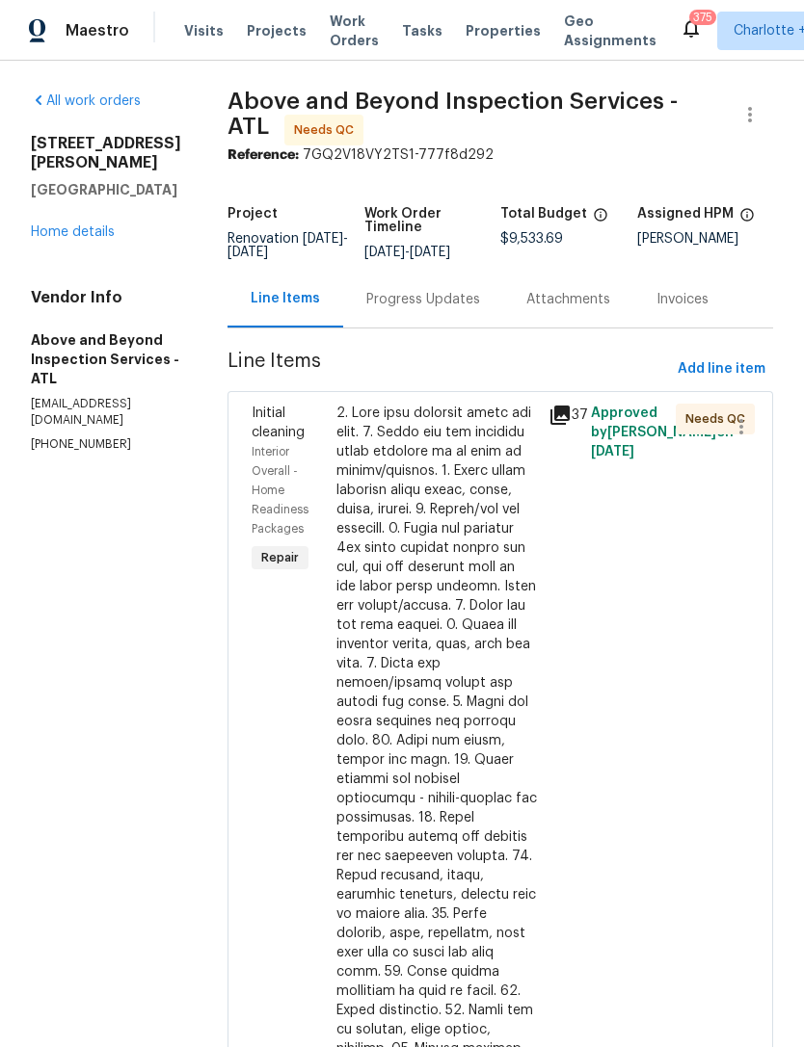
scroll to position [0, 0]
click at [87, 225] on link "Home details" at bounding box center [73, 231] width 84 height 13
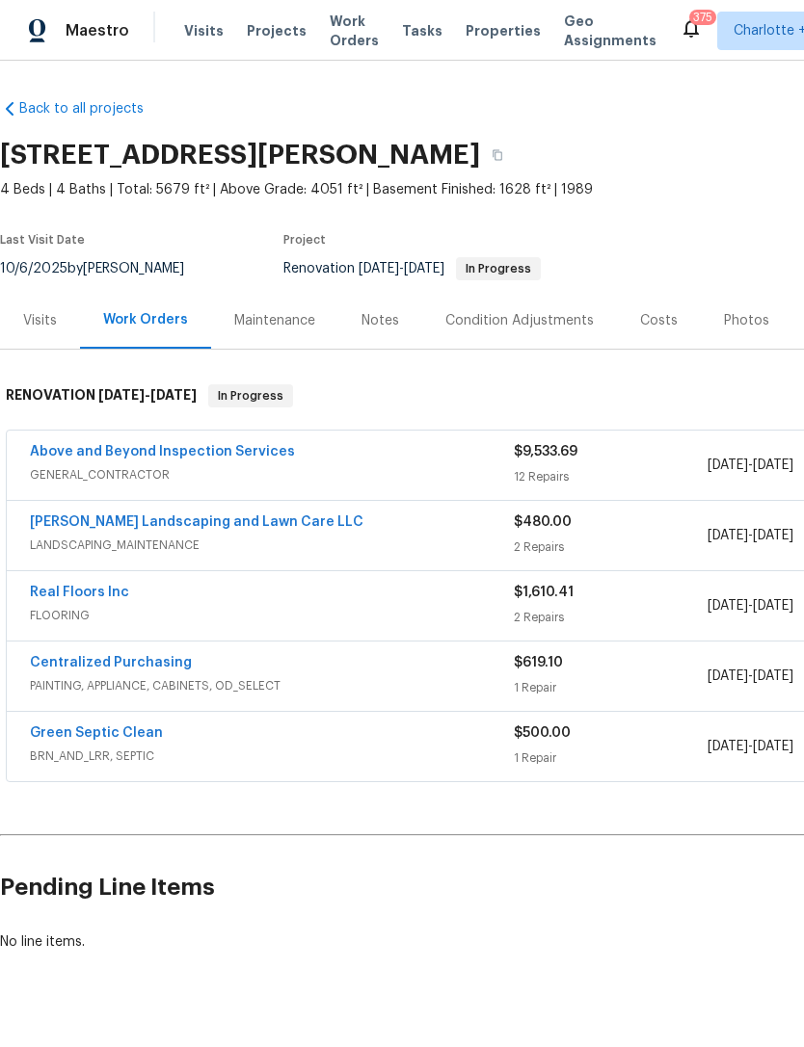
click at [234, 480] on span "GENERAL_CONTRACTOR" at bounding box center [272, 474] width 484 height 19
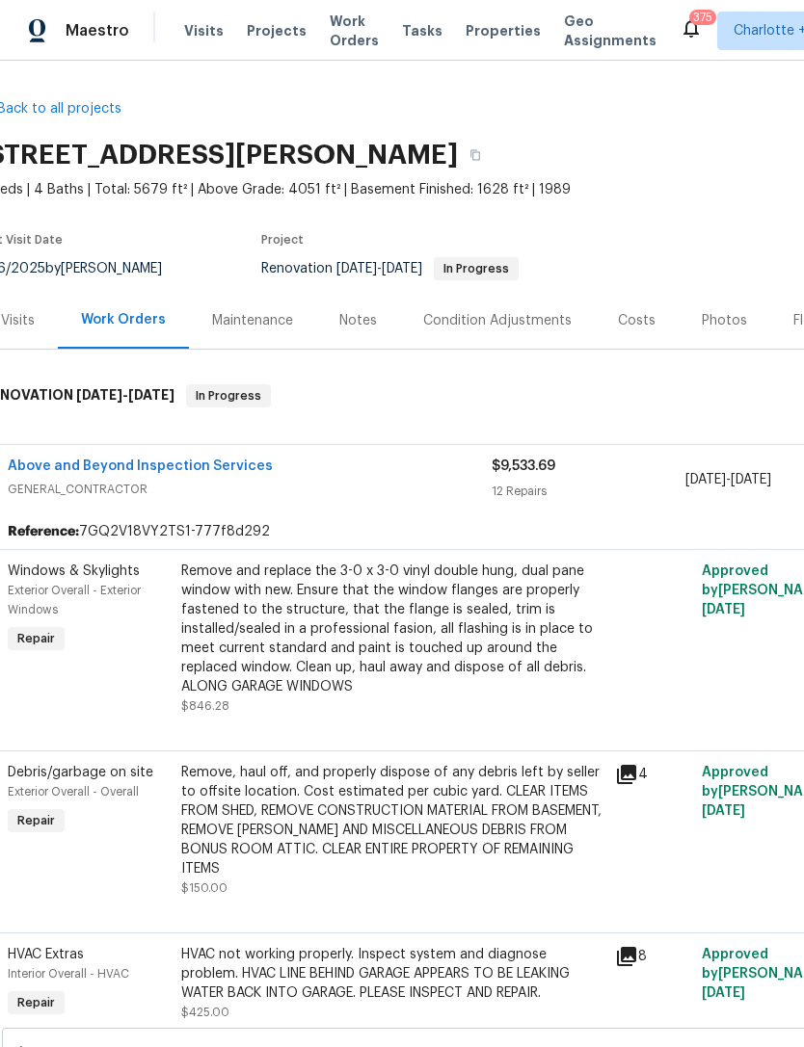
scroll to position [0, 25]
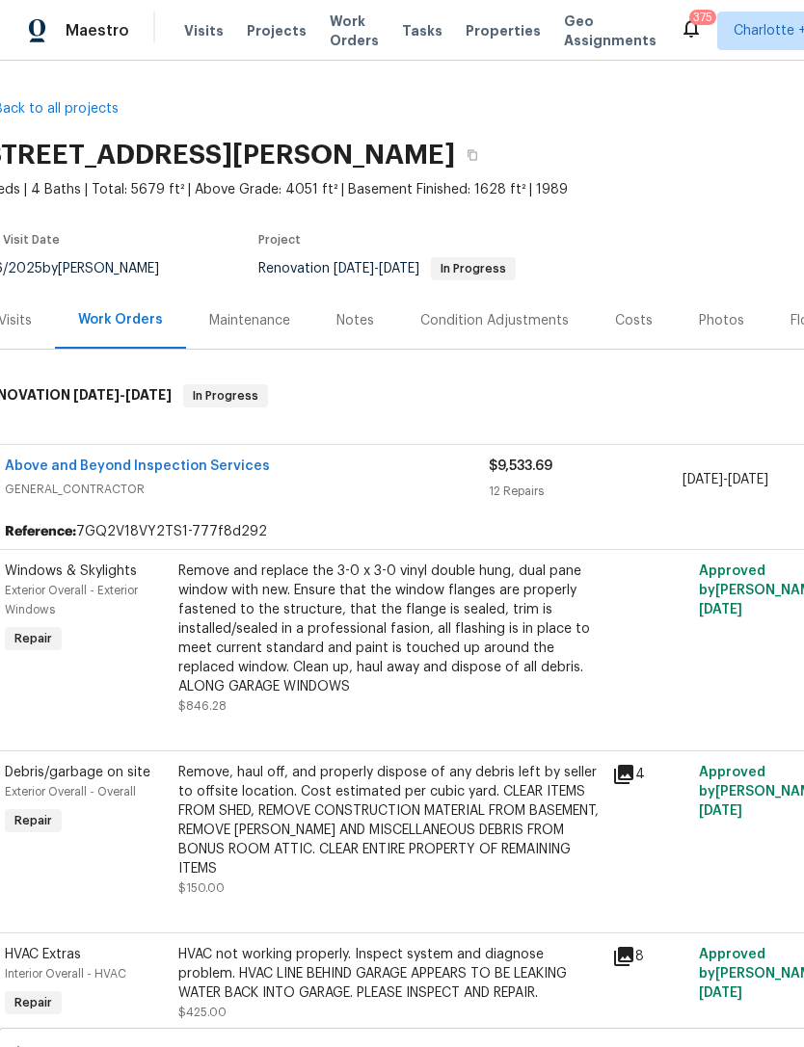
click at [164, 462] on link "Above and Beyond Inspection Services" at bounding box center [137, 466] width 265 height 13
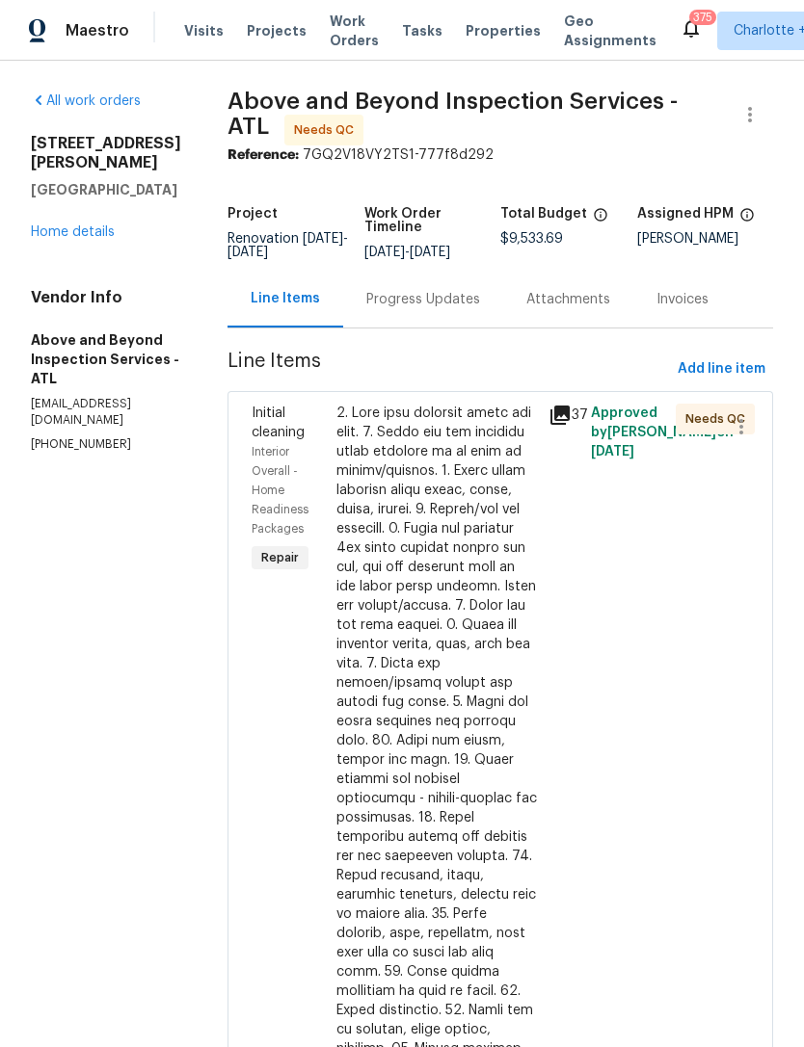
click at [78, 225] on link "Home details" at bounding box center [73, 231] width 84 height 13
